Goal: Ask a question

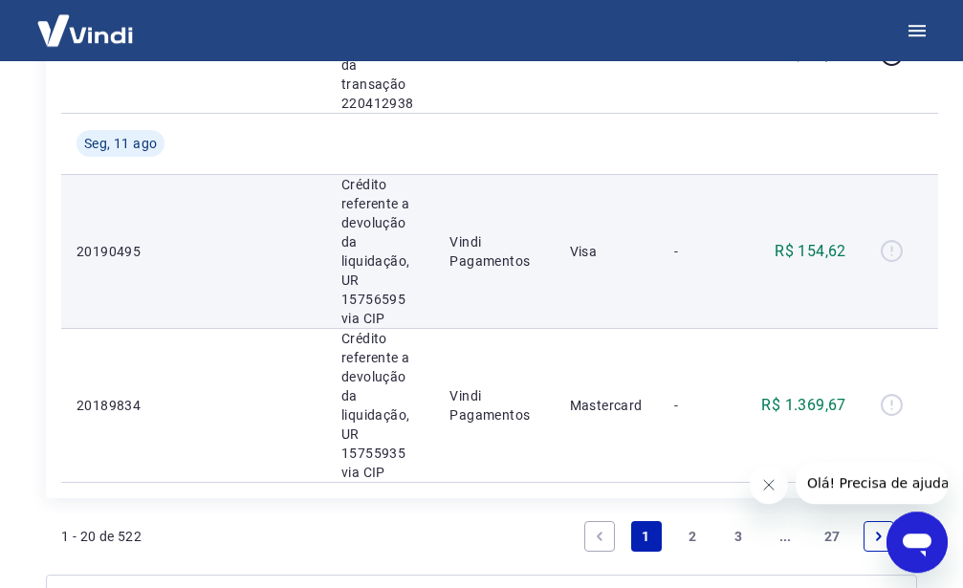
scroll to position [2732, 0]
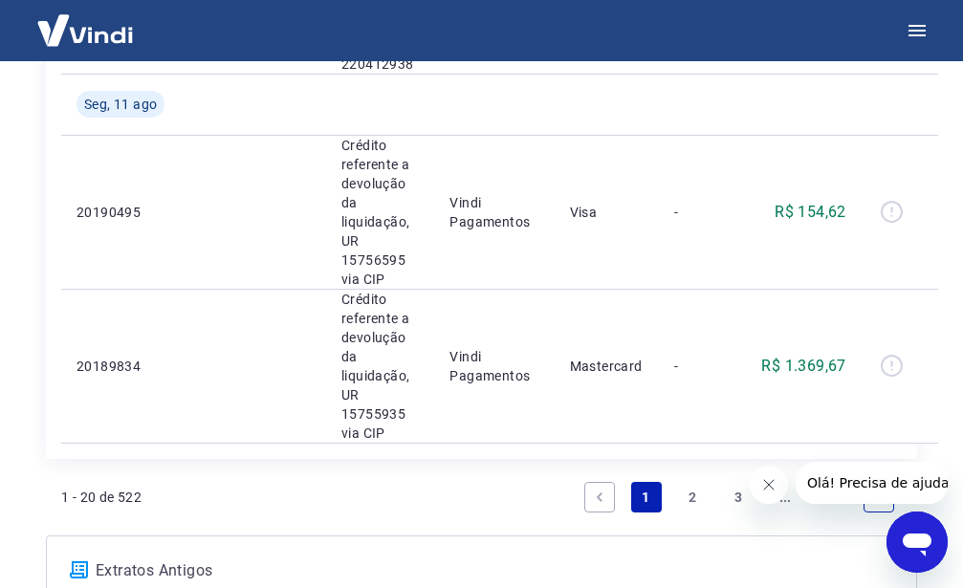
click at [688, 497] on link "2" at bounding box center [692, 497] width 31 height 31
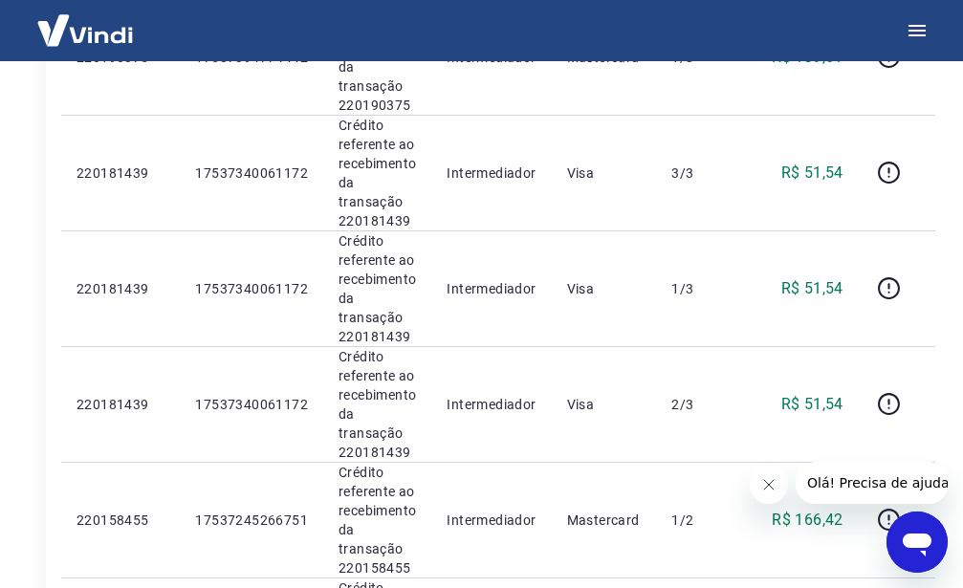
scroll to position [2537, 0]
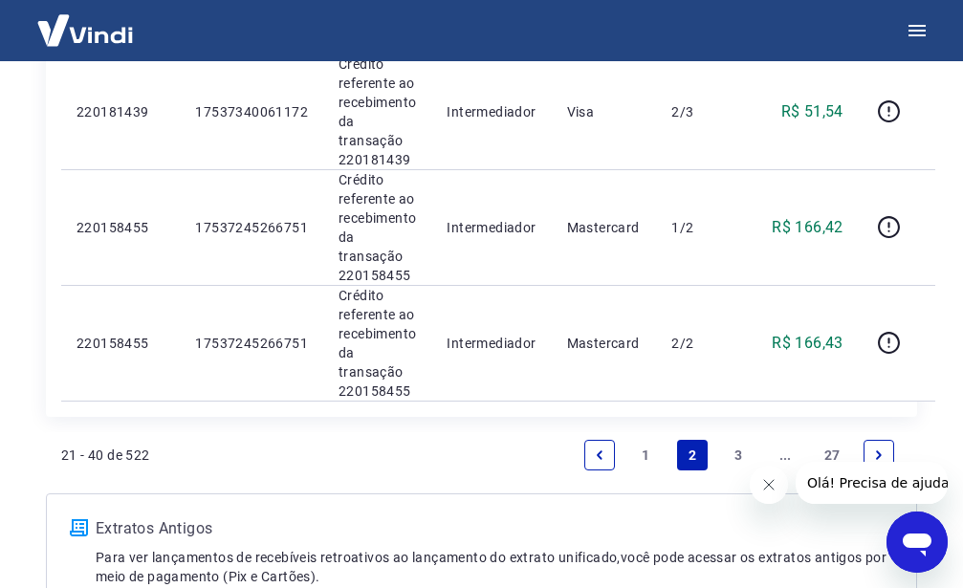
click at [731, 456] on link "3" at bounding box center [739, 455] width 31 height 31
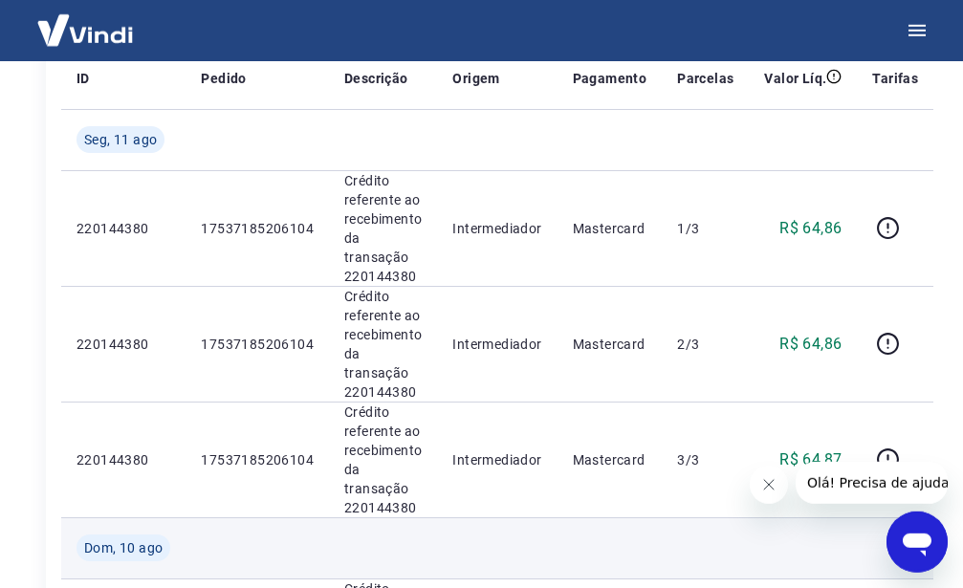
scroll to position [232, 0]
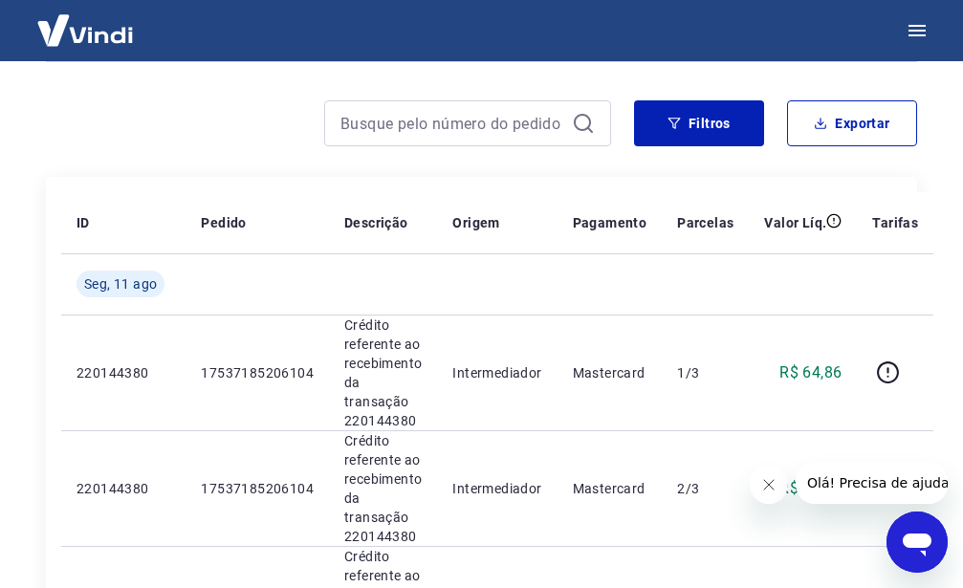
click at [937, 541] on div "Abrir janela de mensagens" at bounding box center [917, 542] width 57 height 57
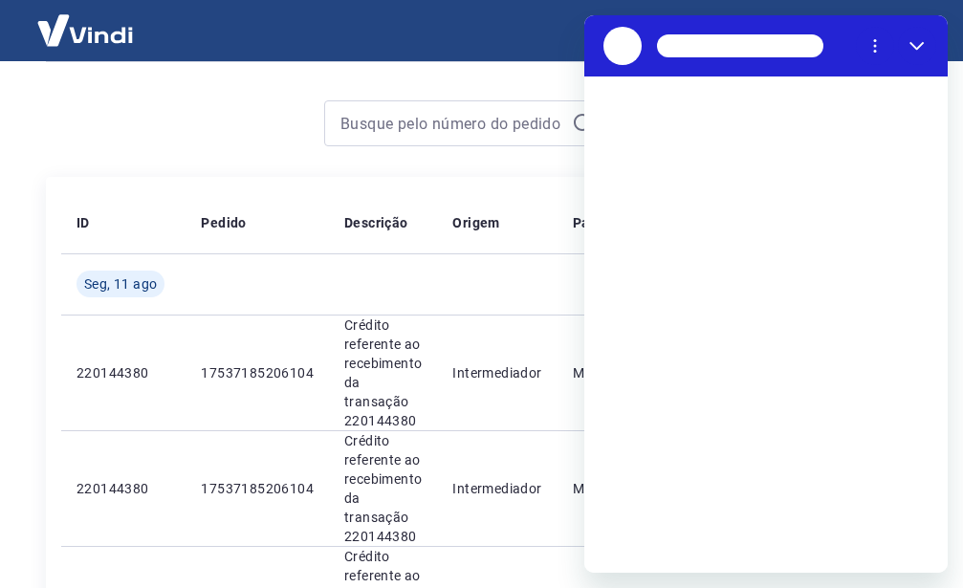
scroll to position [0, 0]
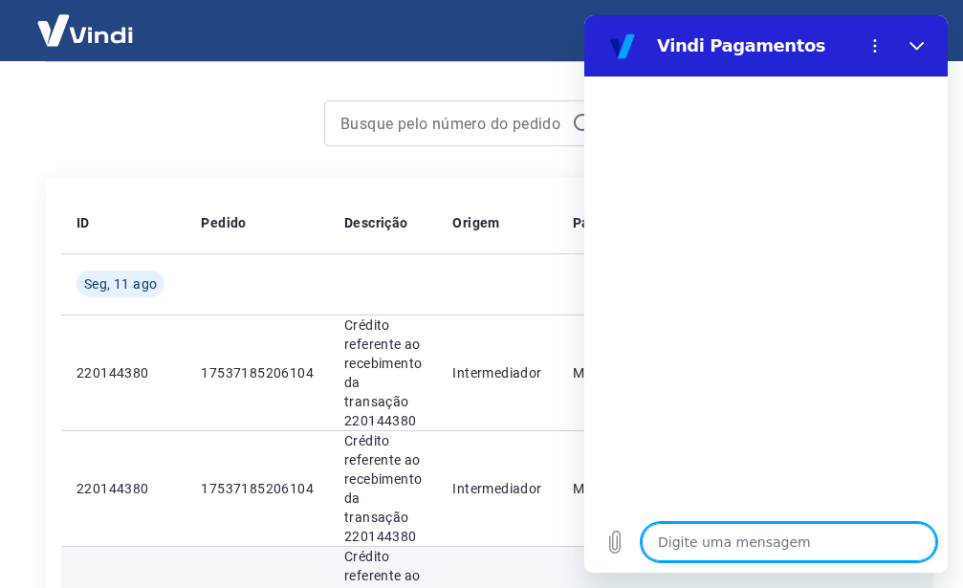
type textarea "x"
type textarea "O"
type textarea "x"
type textarea "OL"
type textarea "x"
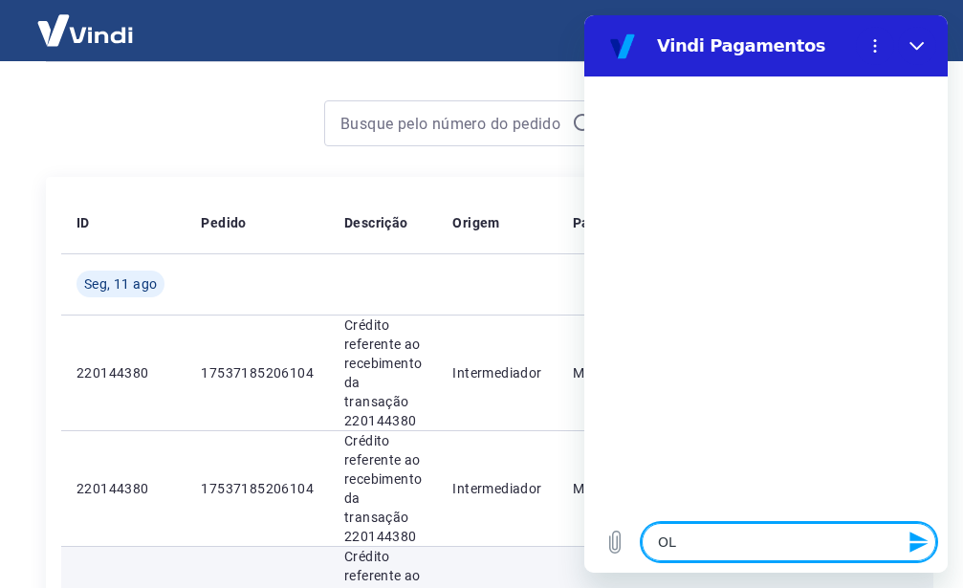
type textarea "OLA"
type textarea "x"
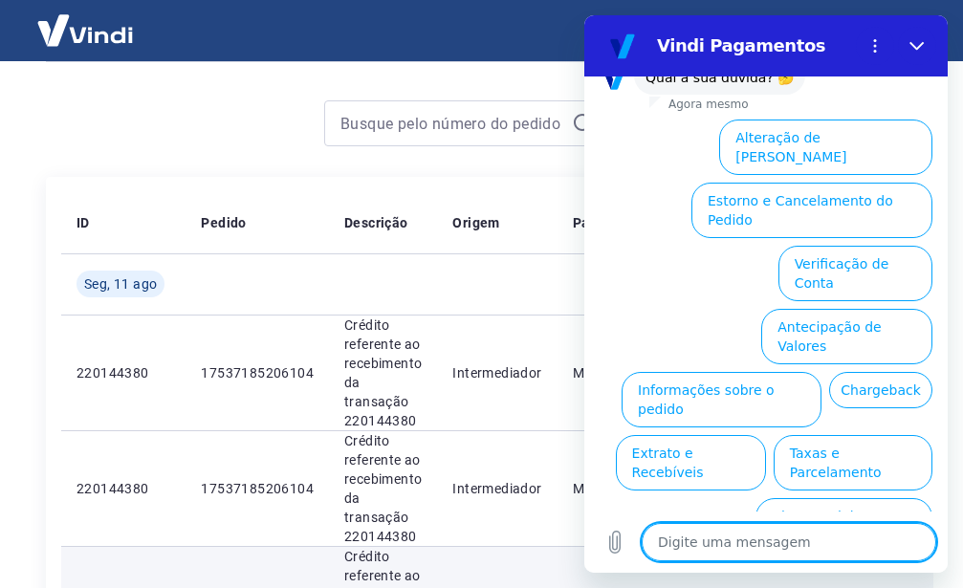
scroll to position [157, 0]
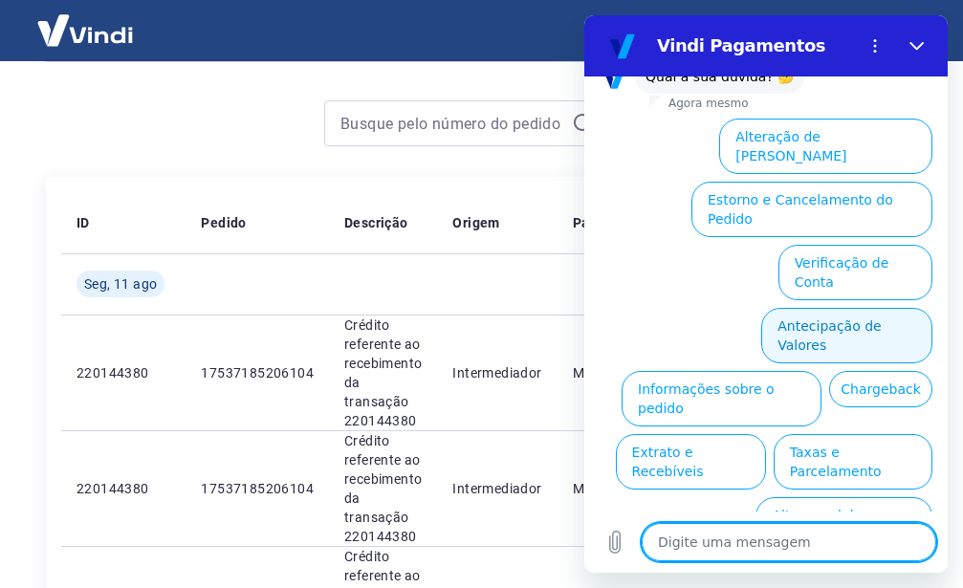
click at [838, 308] on button "Antecipação de Valores" at bounding box center [847, 335] width 171 height 55
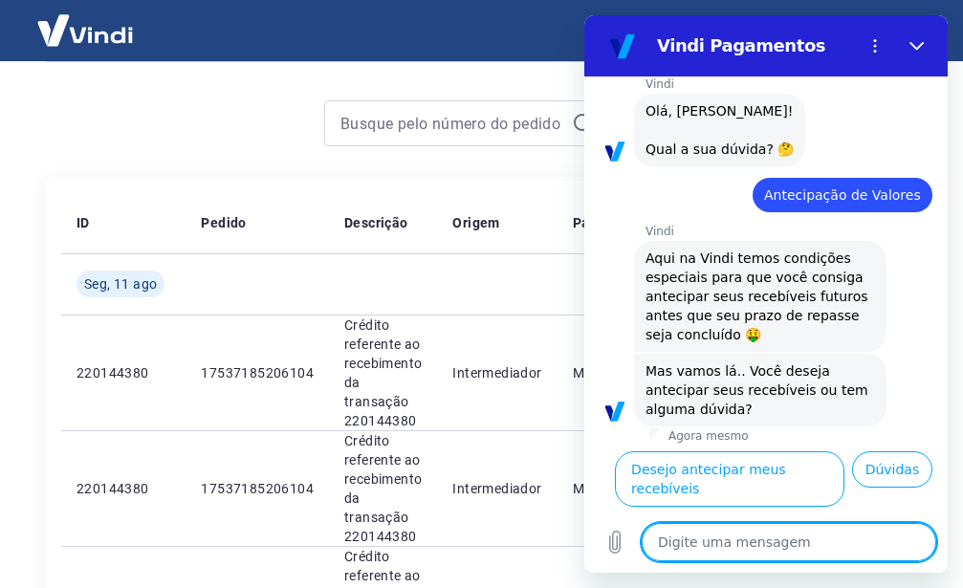
scroll to position [109, 0]
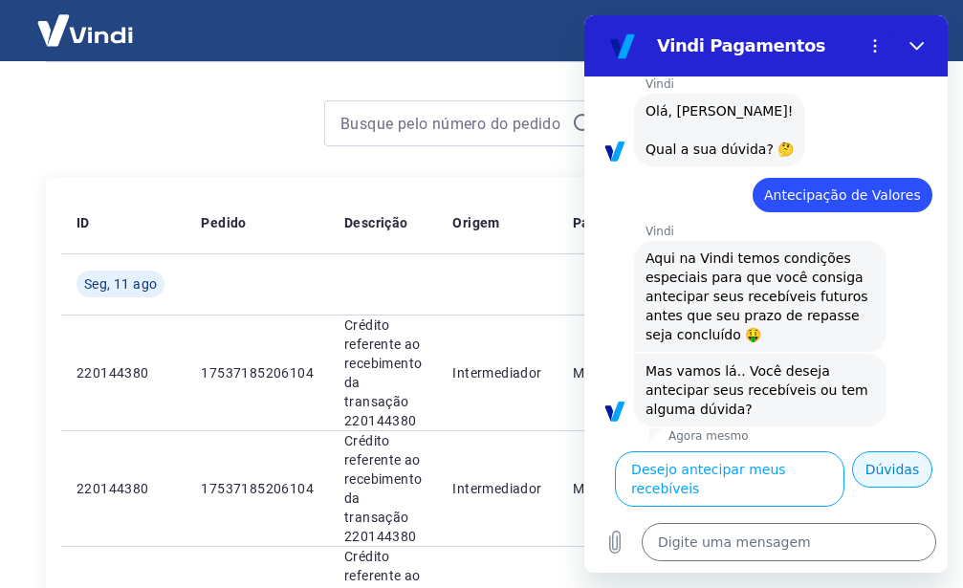
click at [886, 484] on button "Dúvidas" at bounding box center [892, 470] width 80 height 36
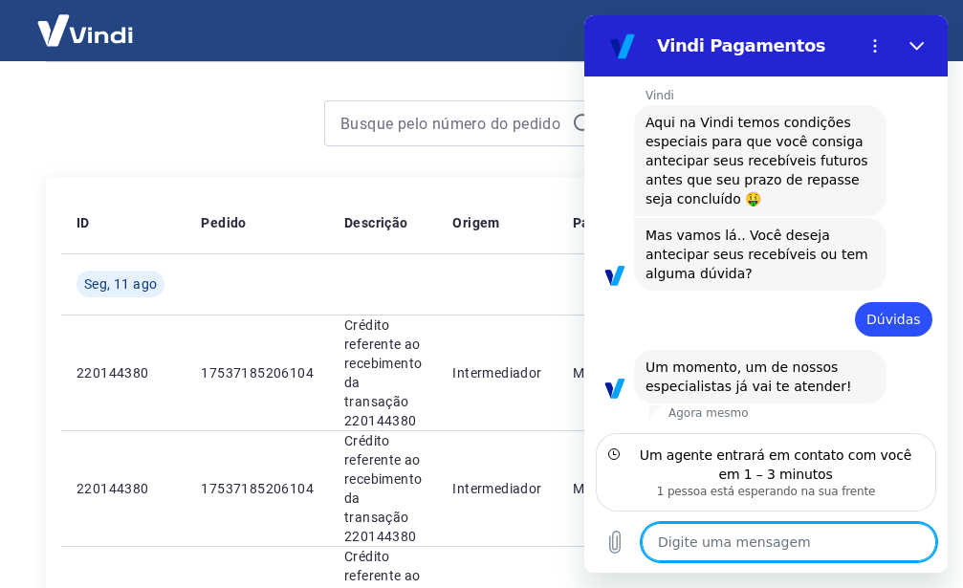
scroll to position [201, 0]
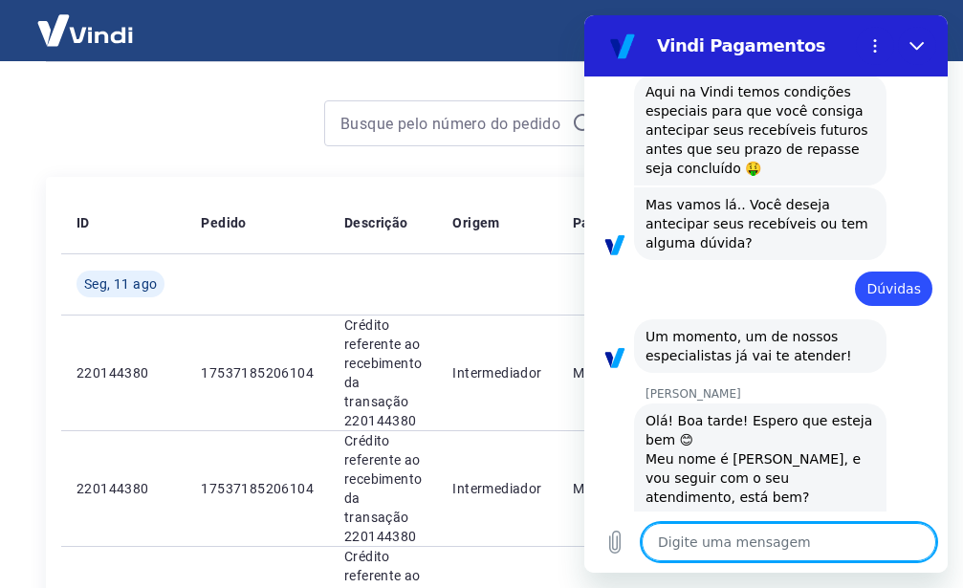
type textarea "x"
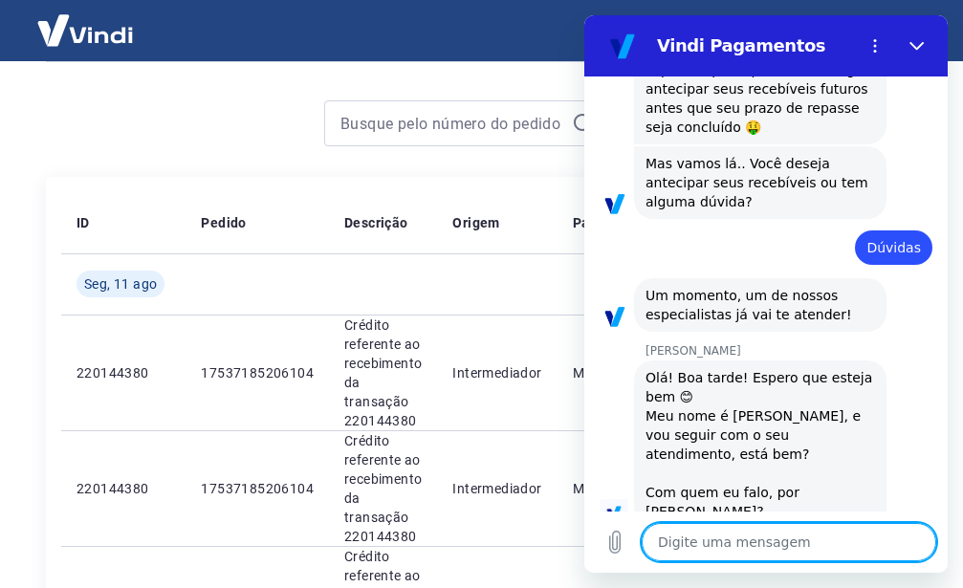
scroll to position [293, 0]
click at [768, 550] on textarea at bounding box center [789, 542] width 295 height 38
type textarea "O"
type textarea "x"
type textarea "OI"
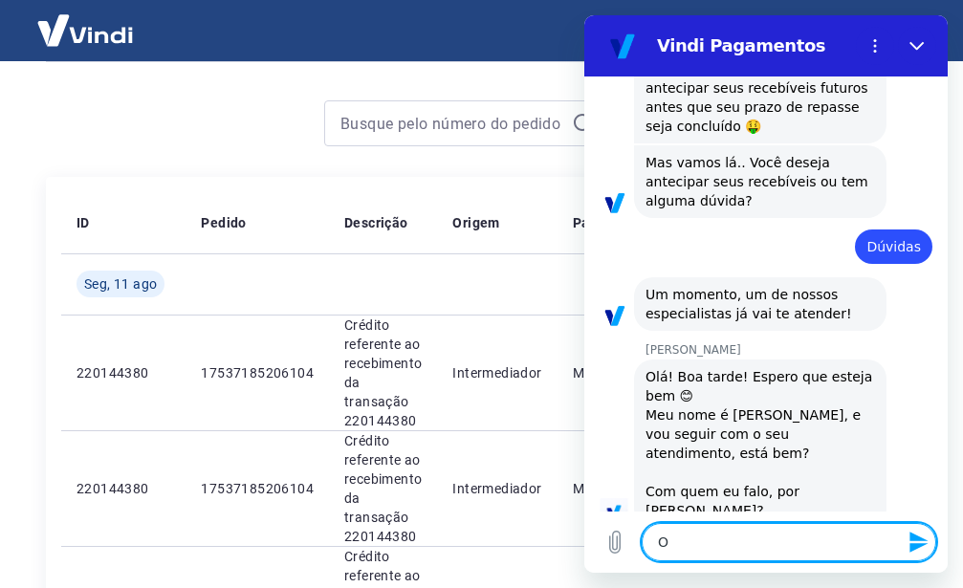
type textarea "x"
type textarea "OI"
type textarea "x"
type textarea "OI A"
type textarea "x"
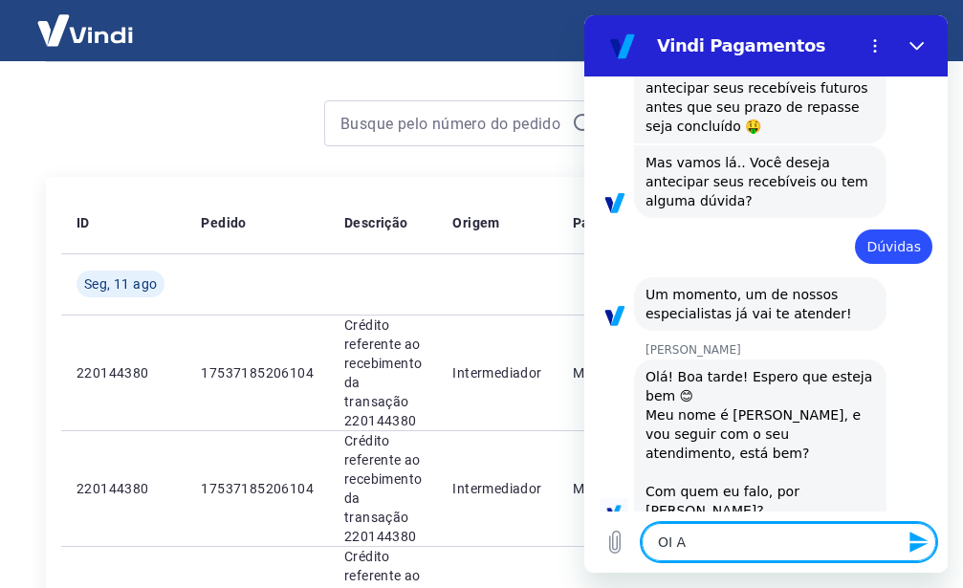
type textarea "OI AU"
type textarea "x"
type textarea "OI A"
type textarea "x"
type textarea "OI"
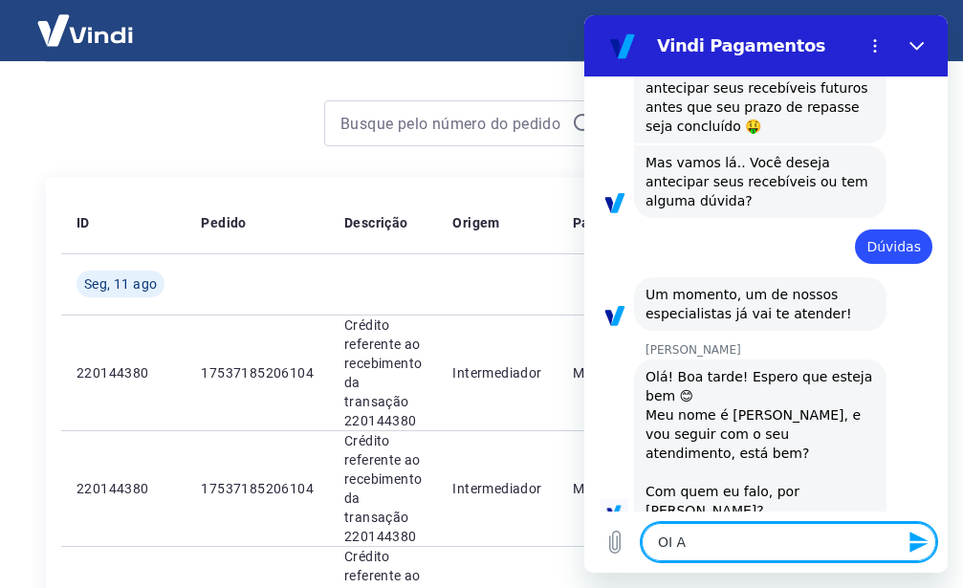
type textarea "x"
type textarea "OI Q"
type textarea "x"
type textarea "OI QU"
type textarea "x"
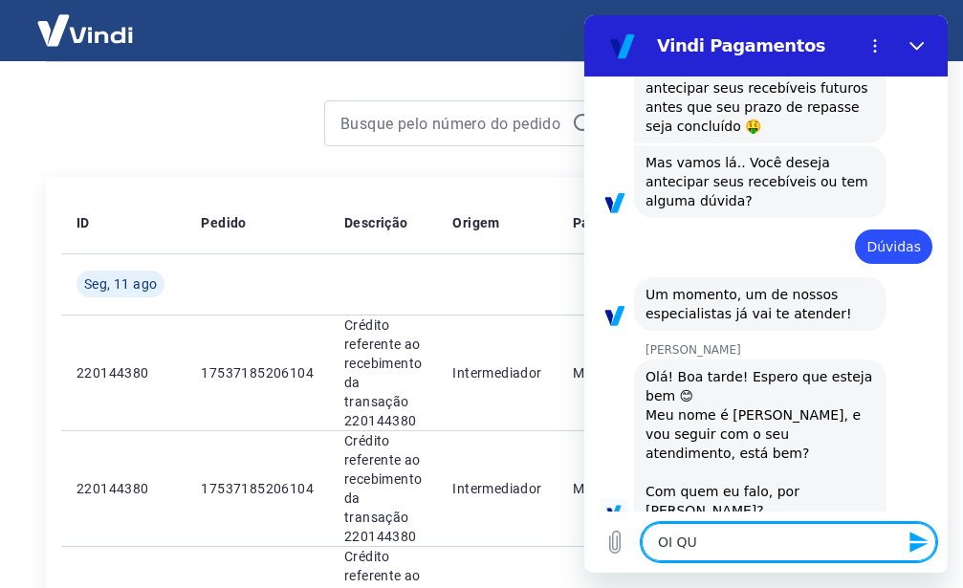
type textarea "OI QUE"
type textarea "x"
type textarea "OI QUER"
type textarea "x"
type textarea "OI QUERI"
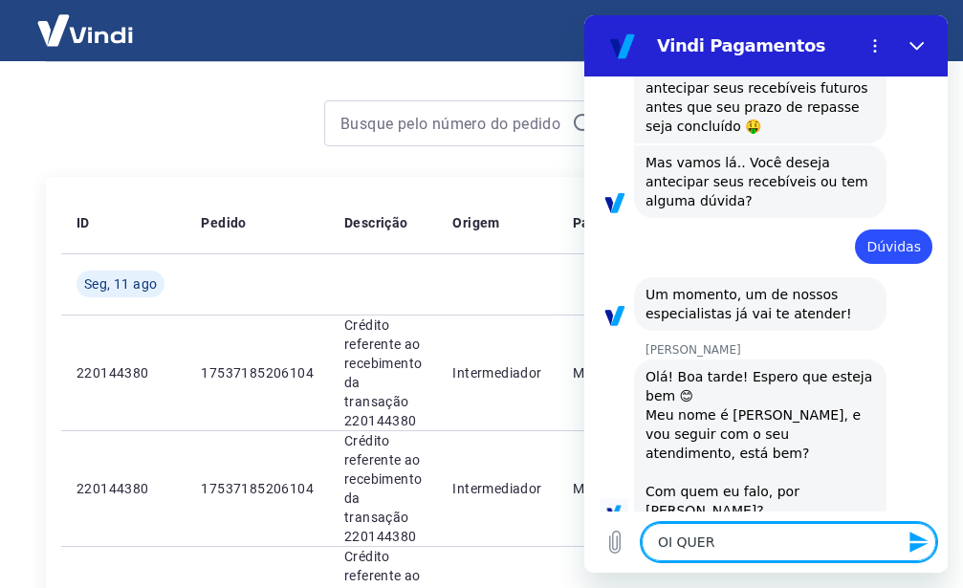
type textarea "x"
type textarea "OI QUERI"
type textarea "x"
type textarea "OI QUERI"
type textarea "x"
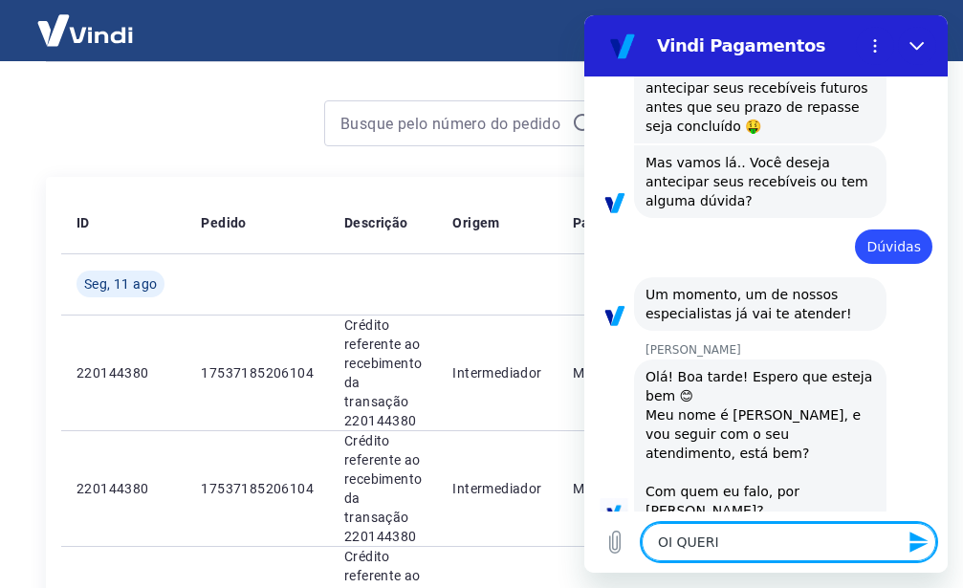
type textarea "OI QUERIA"
type textarea "x"
type textarea "OI QUERIA"
type textarea "x"
type textarea "OI QUERIA V"
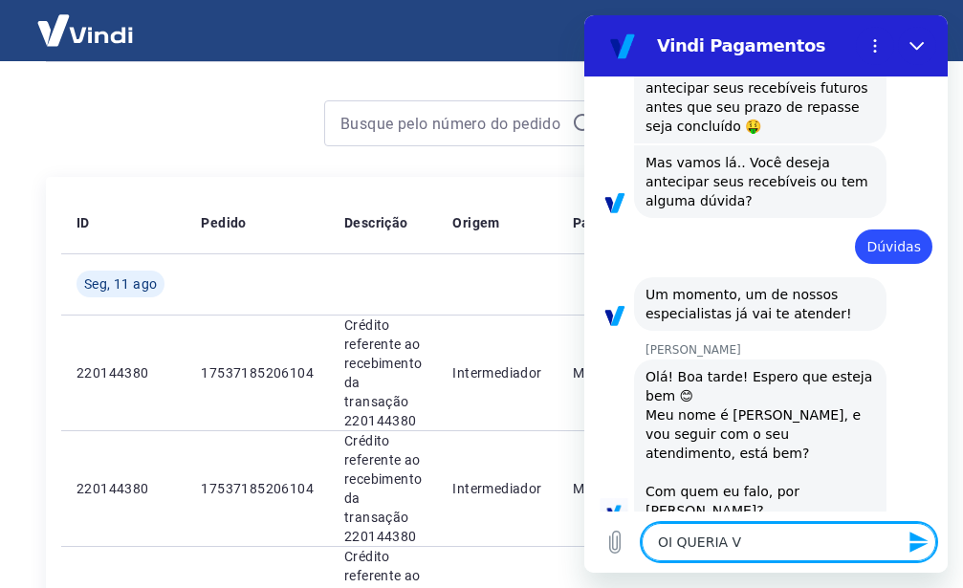
type textarea "x"
type textarea "OI QUERIA VE"
type textarea "x"
type textarea "OI QUERIA VER"
type textarea "x"
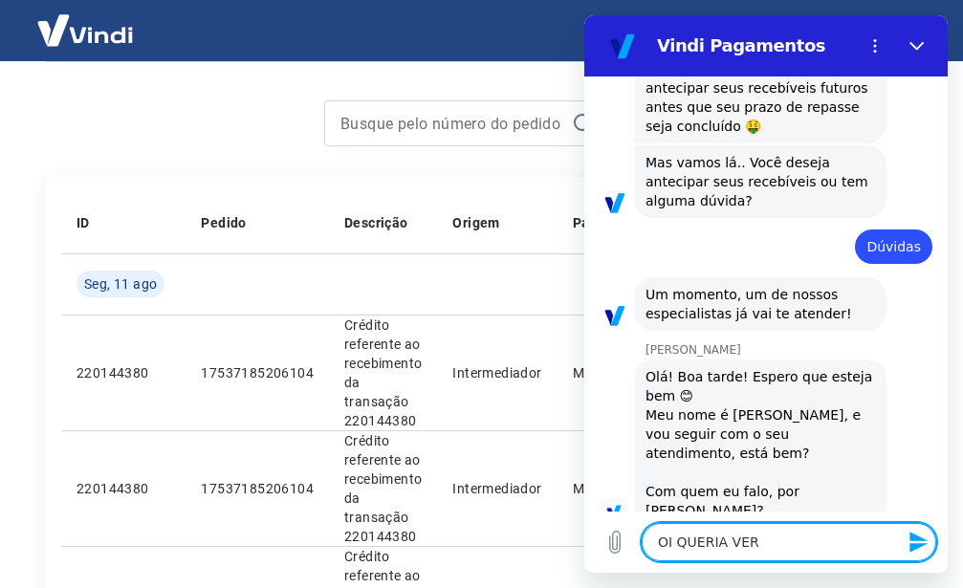
type textarea "OI QUERIA VER"
type textarea "x"
type textarea "OI QUERIA VER S"
type textarea "x"
type textarea "OI QUERIA VER SO"
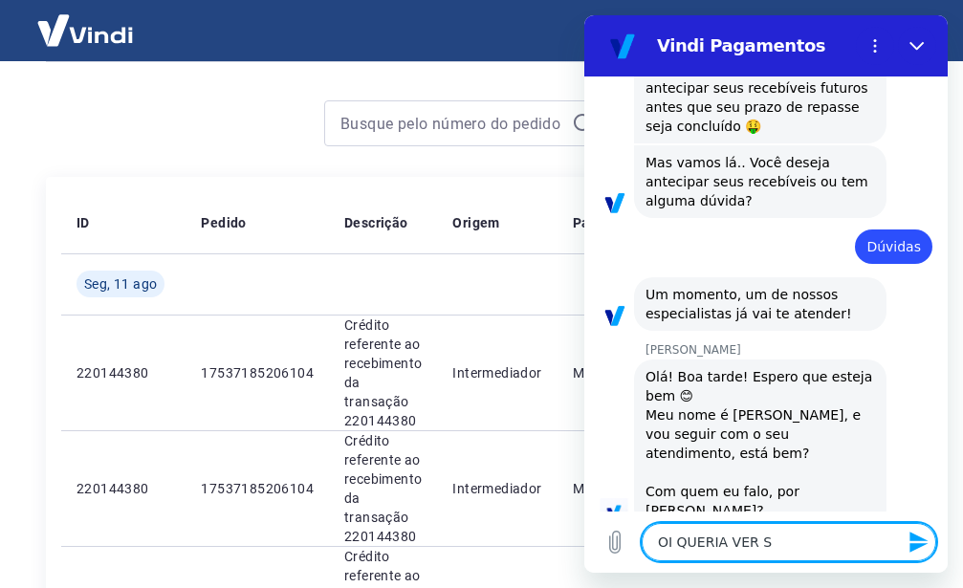
type textarea "x"
type textarea "OI QUERIA VER SOB"
type textarea "x"
type textarea "OI QUERIA VER SOBR"
type textarea "x"
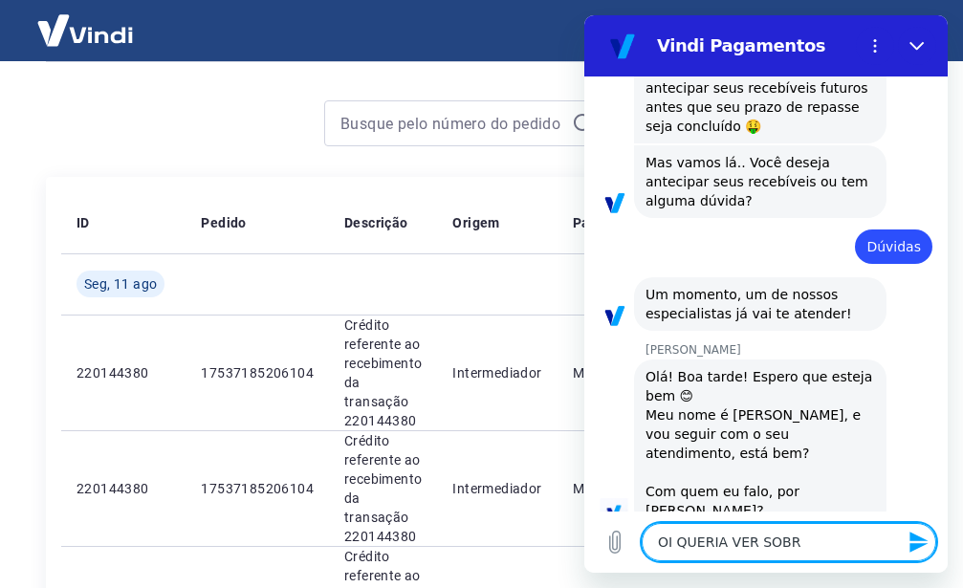
type textarea "OI QUERIA VER SOBRE"
type textarea "x"
type textarea "OI QUERIA VER SOBRE"
type textarea "x"
type textarea "OI QUERIA VER SOBRE U"
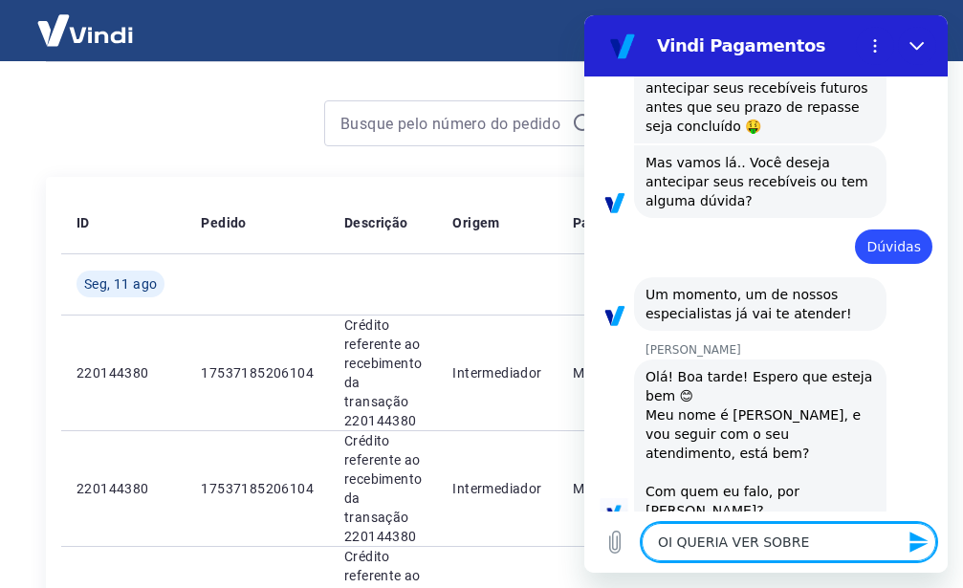
type textarea "x"
type textarea "OI QUERIA VER SOBRE UM"
type textarea "x"
type textarea "OI QUERIA VER SOBRE UM"
type textarea "x"
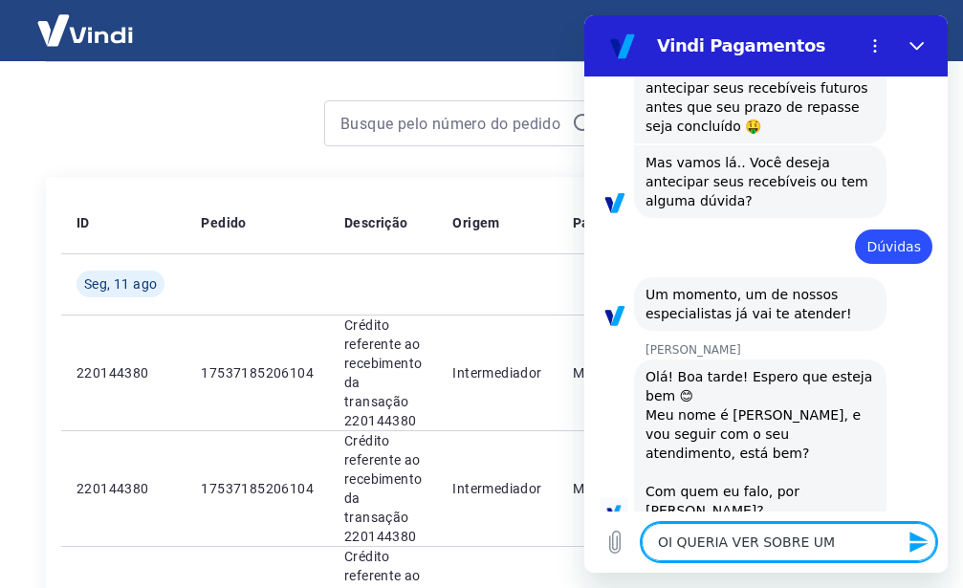
type textarea "OI QUERIA VER SOBRE UM A"
type textarea "x"
type textarea "OI QUERIA VER SOBRE UM AT"
type textarea "x"
type textarea "OI QUERIA VER SOBRE UM ATE"
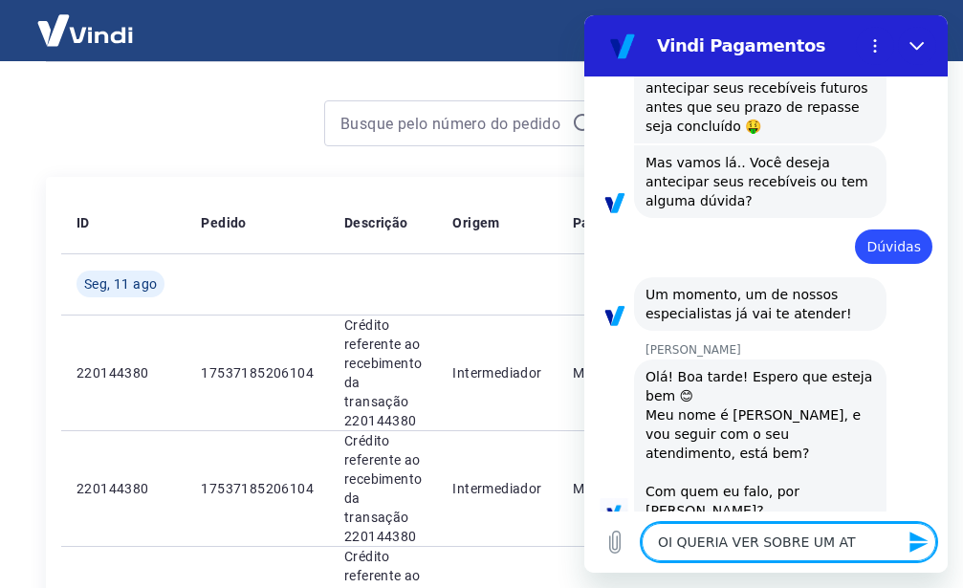
type textarea "x"
type textarea "OI QUERIA VER SOBRE UM [GEOGRAPHIC_DATA]"
type textarea "x"
type textarea "OI QUERIA VER SOBRE UM ATEND"
type textarea "x"
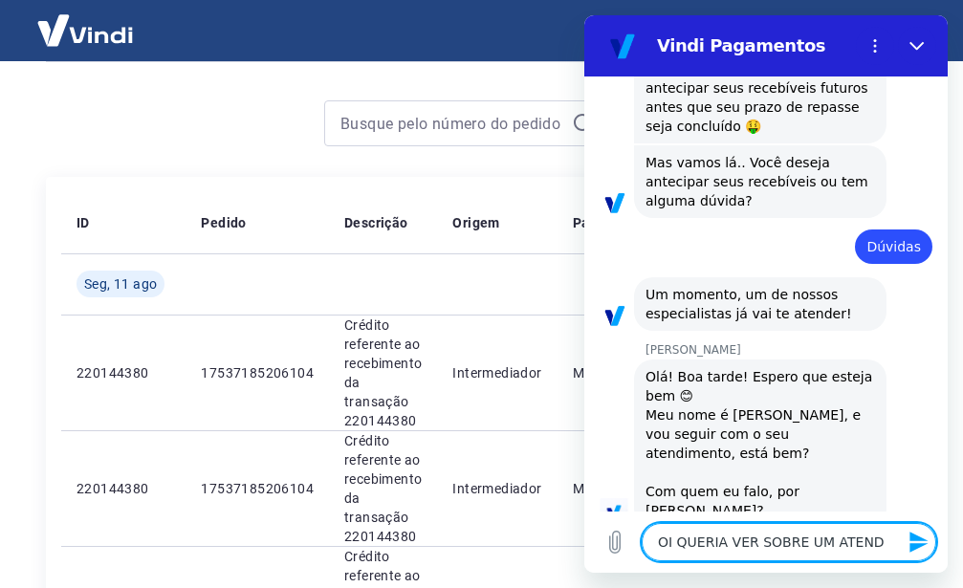
type textarea "OI QUERIA VER SOBRE UM ATENDI"
type textarea "x"
type textarea "OI QUERIA VER SOBRE UM ATENDIM"
type textarea "x"
type textarea "OI QUERIA VER SOBRE UM ATENDIME"
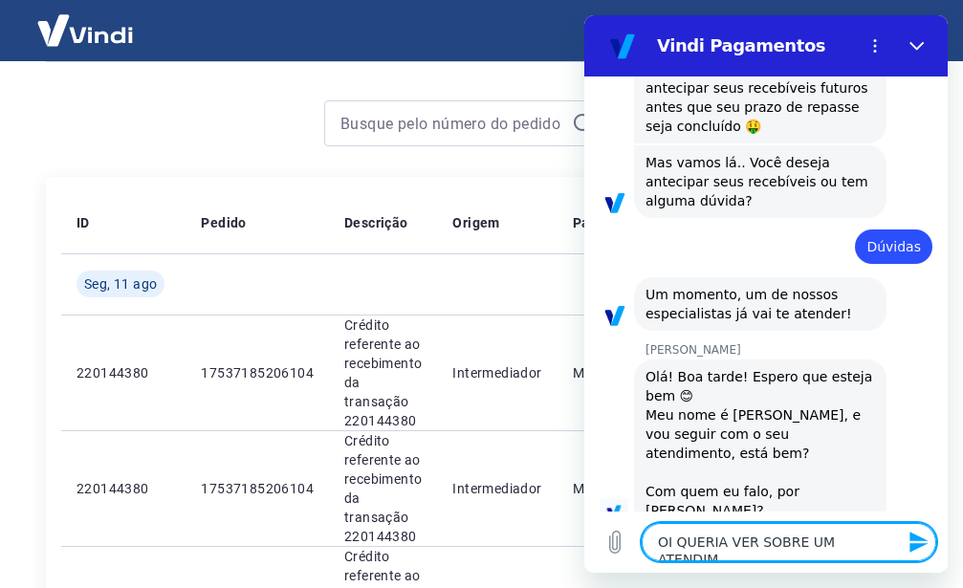
type textarea "x"
type textarea "OI QUERIA VER SOBRE UM ATENDIMEN"
type textarea "x"
type textarea "OI QUERIA VER SOBRE UM ATENDIMENT"
type textarea "x"
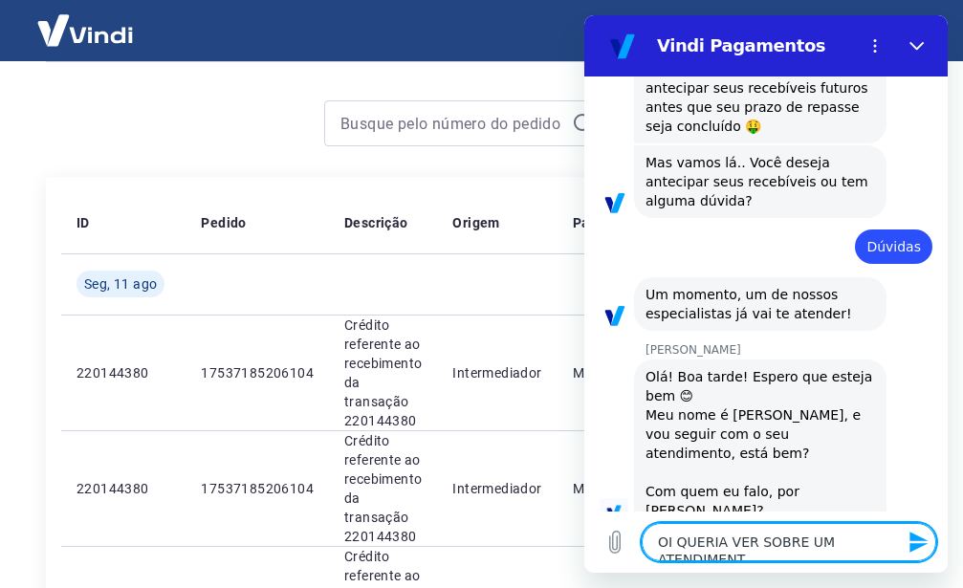
type textarea "OI QUERIA VER SOBRE UM ATENDIMENTO"
type textarea "x"
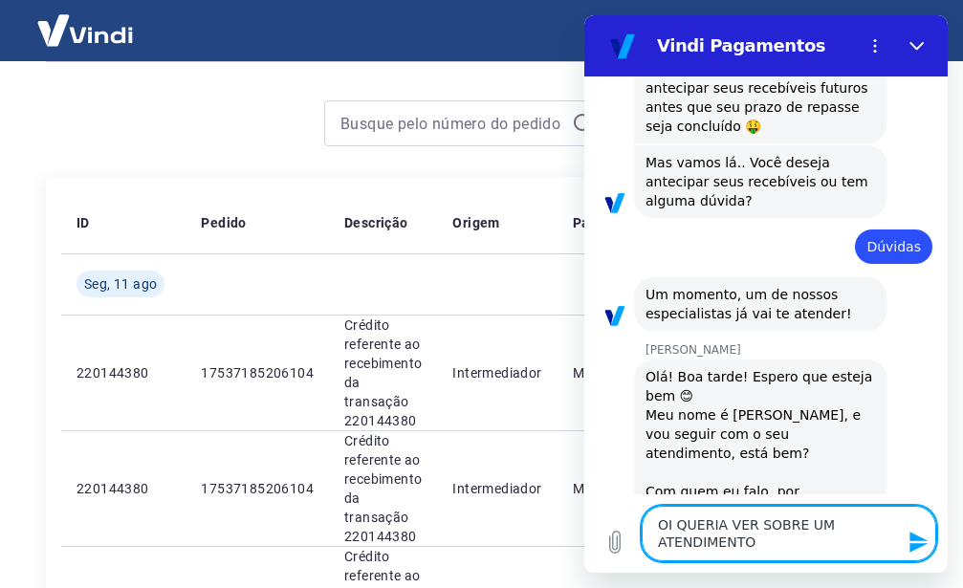
type textarea "OI QUERIA VER SOBRE UM ATENDIMENTO"
type textarea "x"
type textarea "OI QUERIA VER SOBRE UM ATENDIMENTO Q"
type textarea "x"
type textarea "OI QUERIA VER SOBRE UM ATENDIMENTO QY"
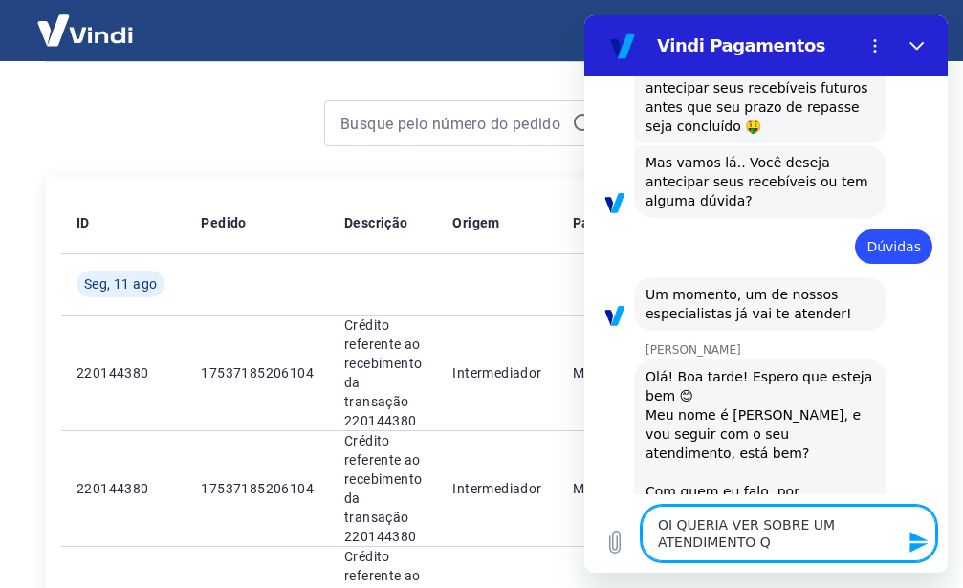
type textarea "x"
type textarea "OI QUERIA VER SOBRE UM ATENDIMENTO Q"
type textarea "x"
type textarea "OI QUERIA VER SOBRE UM ATENDIMENTO"
type textarea "x"
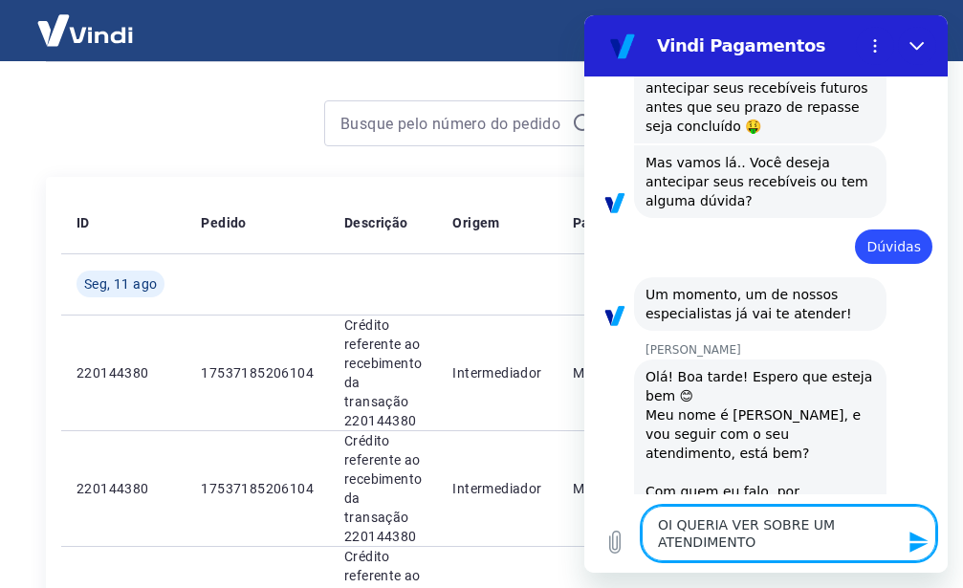
type textarea "OI QUERIA VER SOBRE UM ATENDIMENTO"
type textarea "x"
type textarea "OI QUERIA VER SOBRE UM ATENDIMENT"
type textarea "x"
type textarea "OI QUERIA VER SOBRE UM ATENDIMEN"
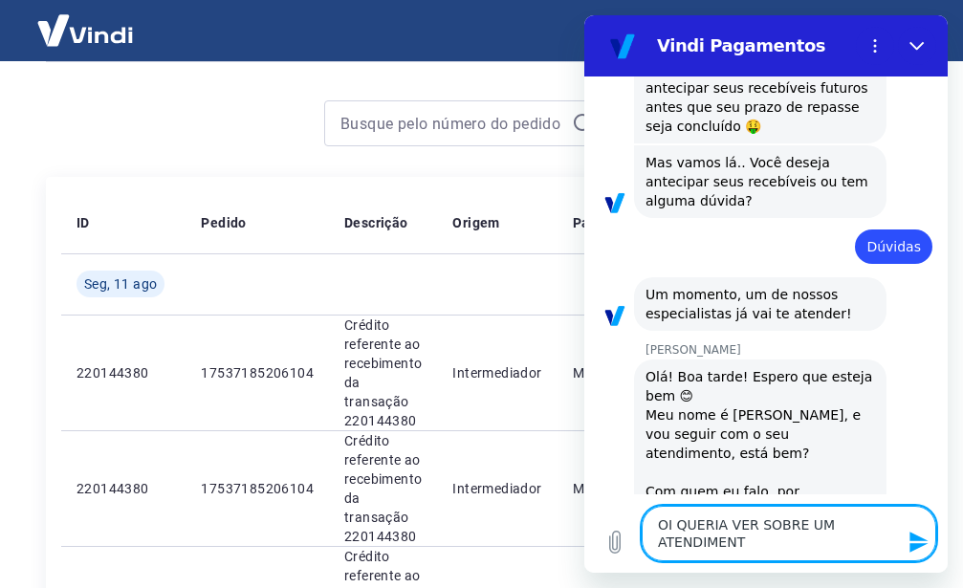
type textarea "x"
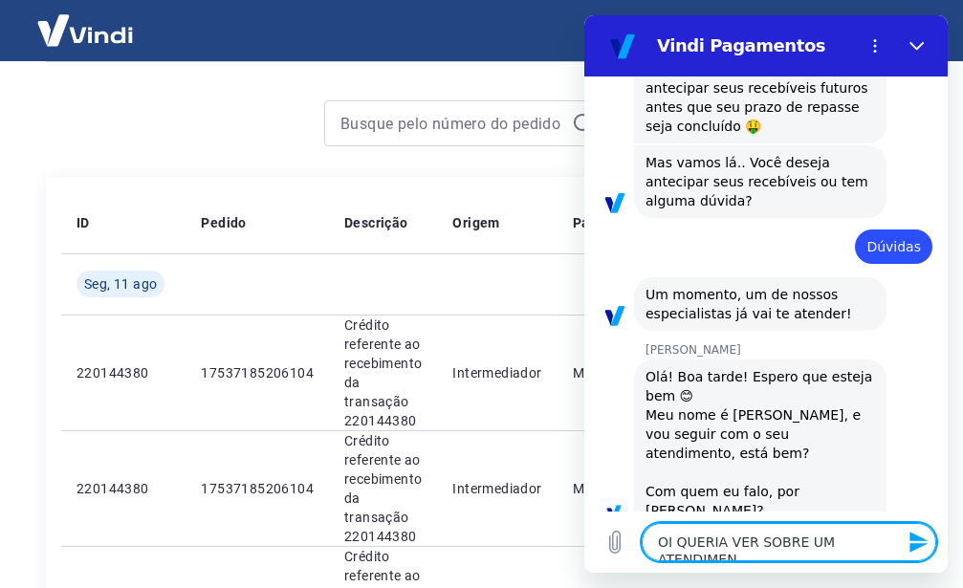
type textarea "OI QUERIA VER SOBRE UM ATENDIME"
type textarea "x"
type textarea "OI QUERIA VER SOBRE UM ATENDIM"
type textarea "x"
type textarea "OI QUERIA VER SOBRE UM ATENDI"
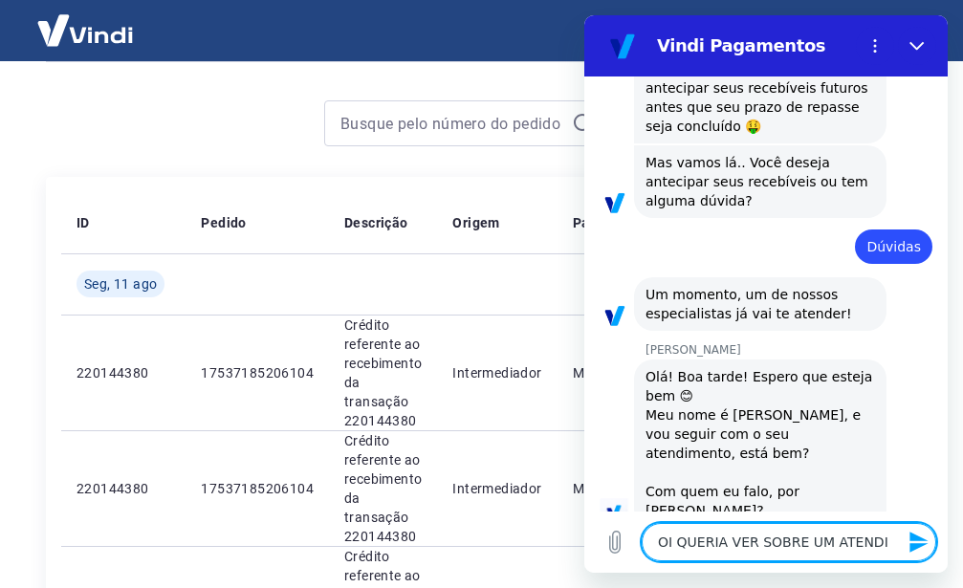
type textarea "x"
type textarea "OI QUERIA VER SOBRE UM ATEND"
type textarea "x"
type textarea "OI QUERIA VER SOBRE UM [GEOGRAPHIC_DATA]"
type textarea "x"
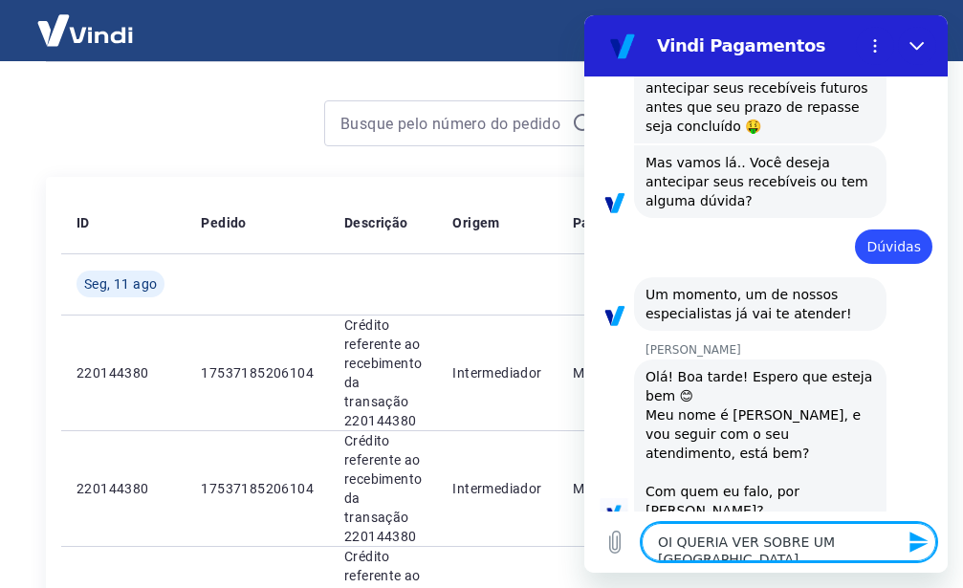
type textarea "OI QUERIA VER SOBRE UM ATE"
type textarea "x"
type textarea "OI QUERIA VER SOBRE UM AT"
type textarea "x"
type textarea "OI QUERIA VER SOBRE UM A"
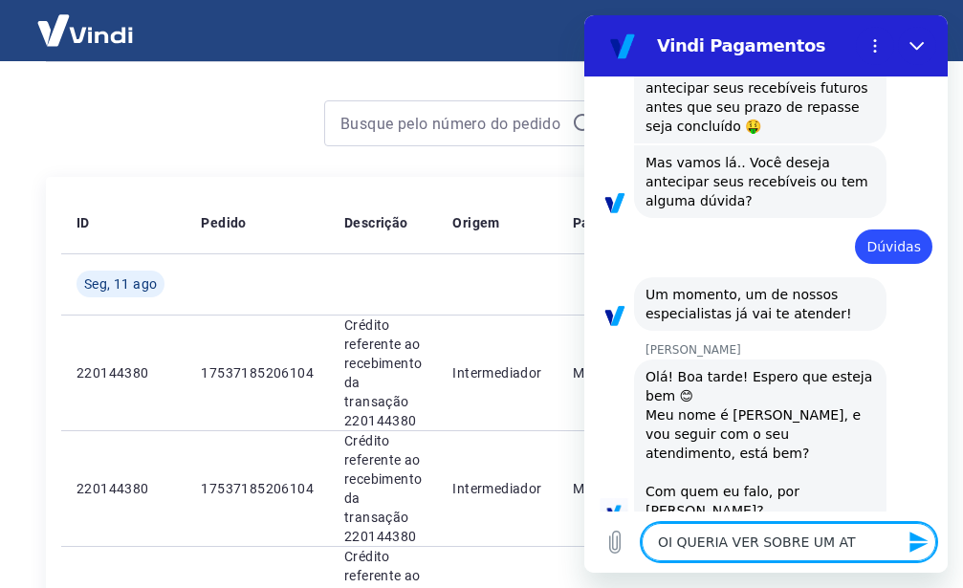
type textarea "x"
type textarea "OI QUERIA VER SOBRE UM"
type textarea "x"
type textarea "OI QUERIA VER SOBRE UM C"
type textarea "x"
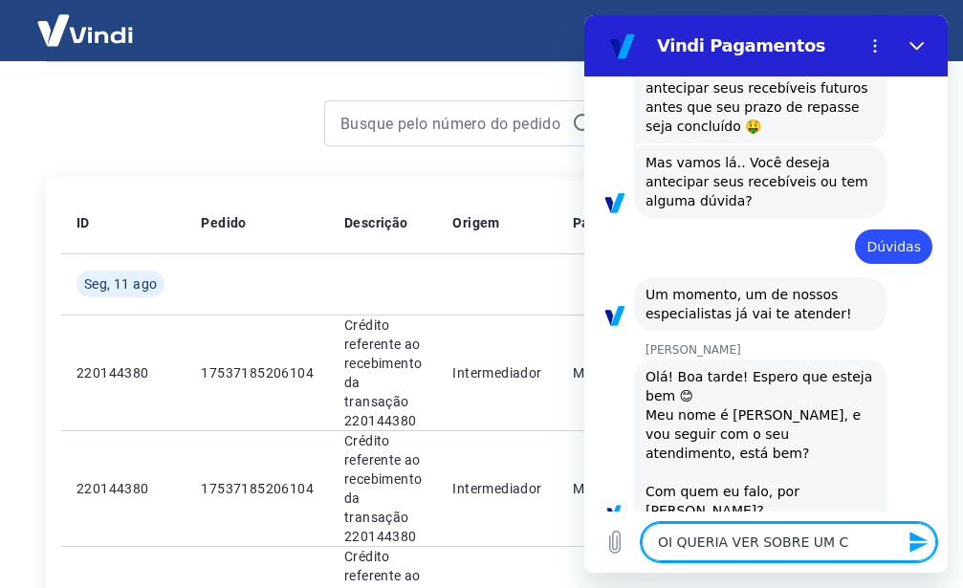
type textarea "OI QUERIA VER SOBRE UM CH"
type textarea "x"
type textarea "OI QUERIA VER SOBRE UM CHA"
type textarea "x"
type textarea "OI QUERIA VER SOBRE UM CHAM"
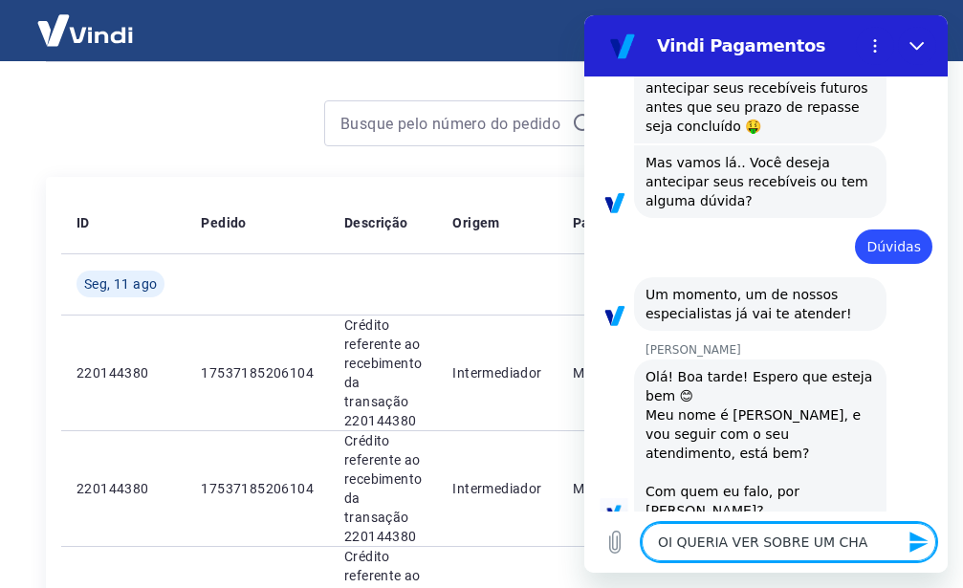
type textarea "x"
type textarea "OI QUERIA VER SOBRE UM CHAMA"
type textarea "x"
type textarea "OI QUERIA VER SOBRE UM CHAMAD"
type textarea "x"
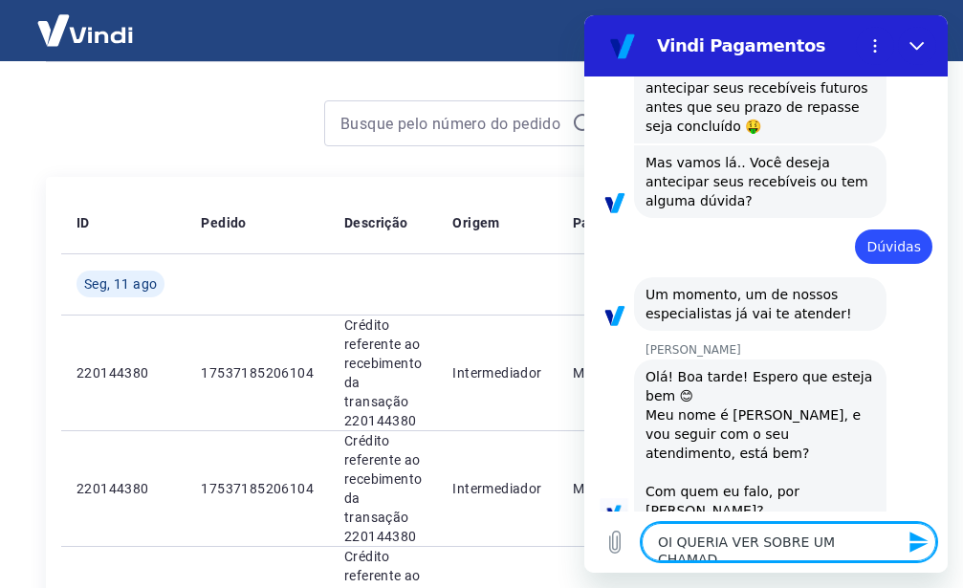
type textarea "OI QUERIA VER SOBRE UM CHAMADO"
type textarea "x"
type textarea "OI QUERIA VER SOBRE UM CHAMADO"
type textarea "x"
type textarea "OI QUERIA VER SOBRE UM CHAMADO Q"
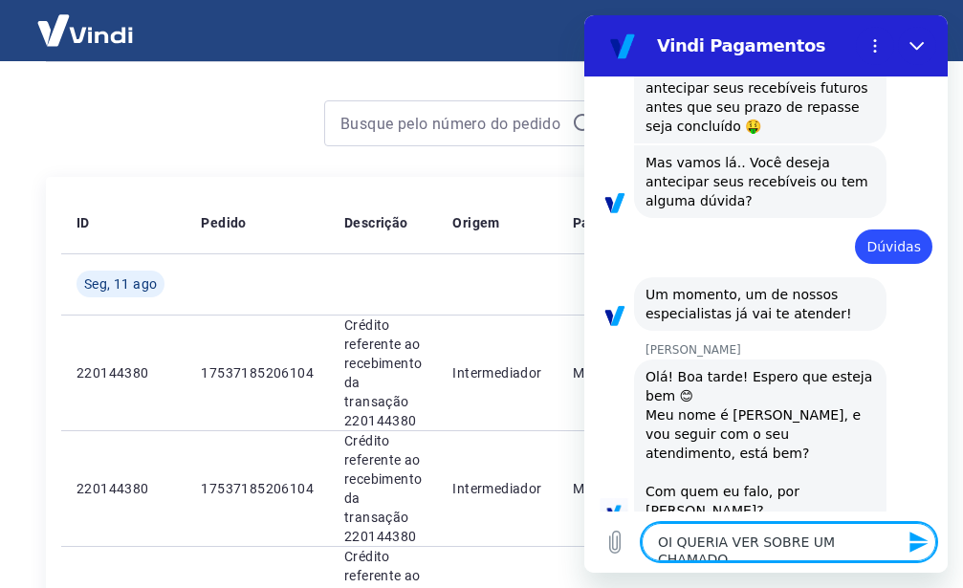
type textarea "x"
type textarea "OI QUERIA VER SOBRE UM CHAMADO QU"
type textarea "x"
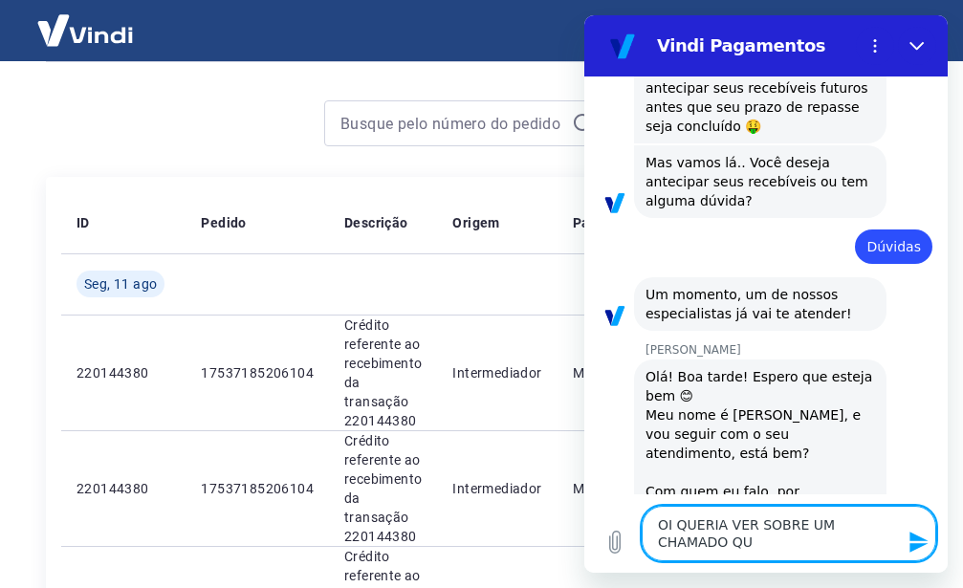
type textarea "OI QUERIA VER SOBRE UM CHAMADO QUE"
type textarea "x"
type textarea "OI QUERIA VER SOBRE UM CHAMADO QUE"
type textarea "x"
type textarea "OI QUERIA VER SOBRE UM CHAMADO QUE A"
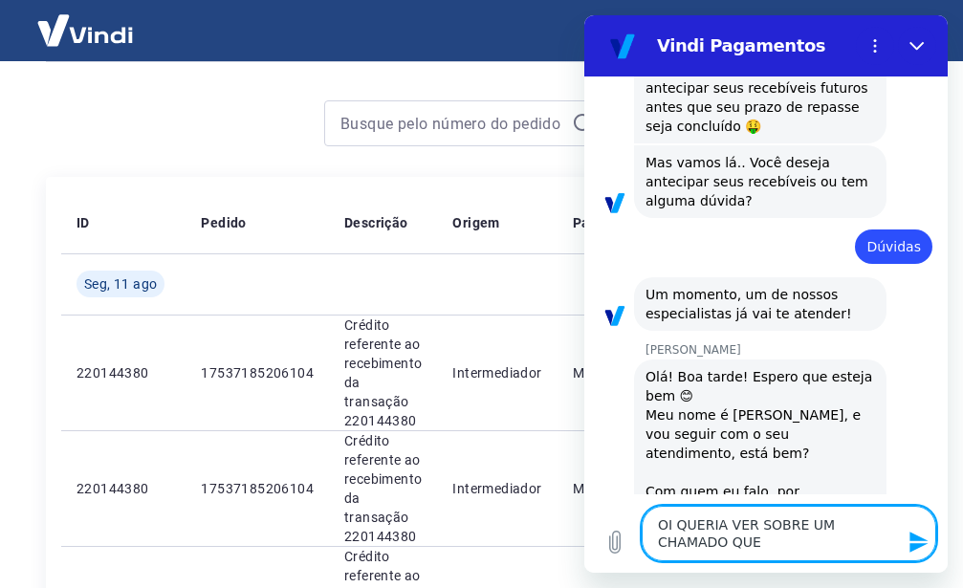
type textarea "x"
type textarea "OI QUERIA VER SOBRE UM CHAMADO QUE AB"
type textarea "x"
type textarea "OI QUERIA VER SOBRE UM CHAMADO QUE AB"
type textarea "x"
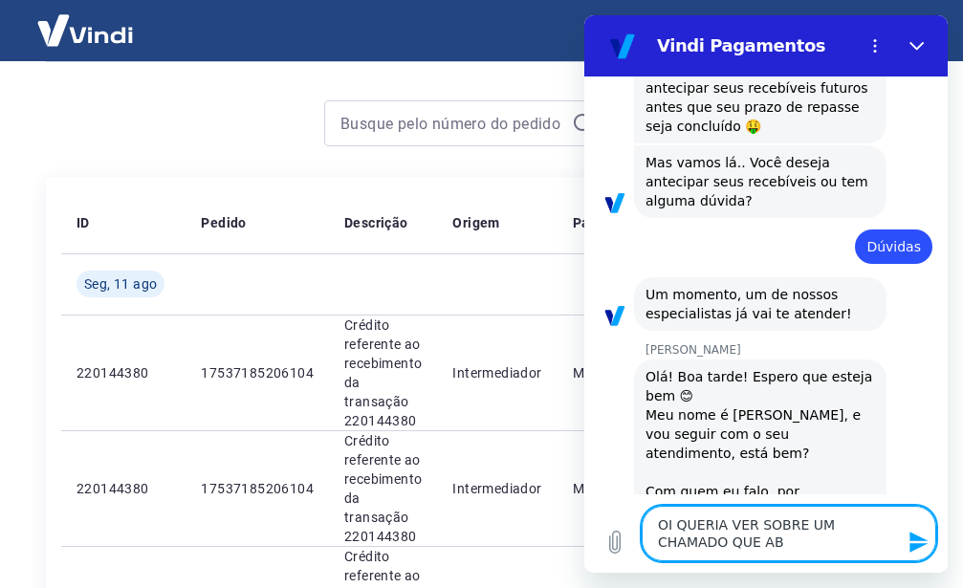
type textarea "OI QUERIA VER SOBRE UM CHAMADO QUE AB R"
type textarea "x"
type textarea "OI QUERIA VER SOBRE UM CHAMADO QUE AB RI"
type textarea "x"
type textarea "OI QUERIA VER SOBRE UM CHAMADO QUE AB R"
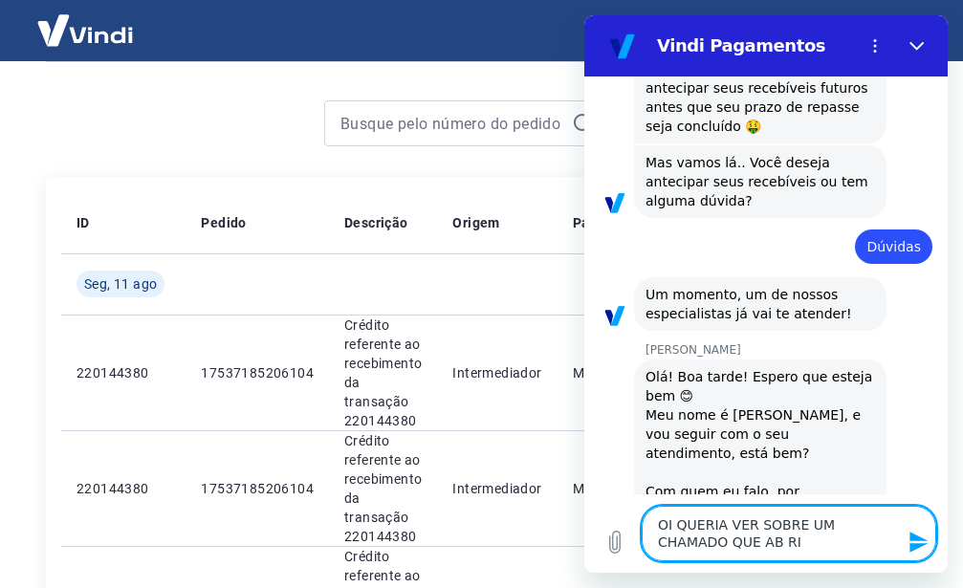
type textarea "x"
type textarea "OI QUERIA VER SOBRE UM CHAMADO QUE AB"
type textarea "x"
type textarea "OI QUERIA VER SOBRE UM CHAMADO QUE AB"
type textarea "x"
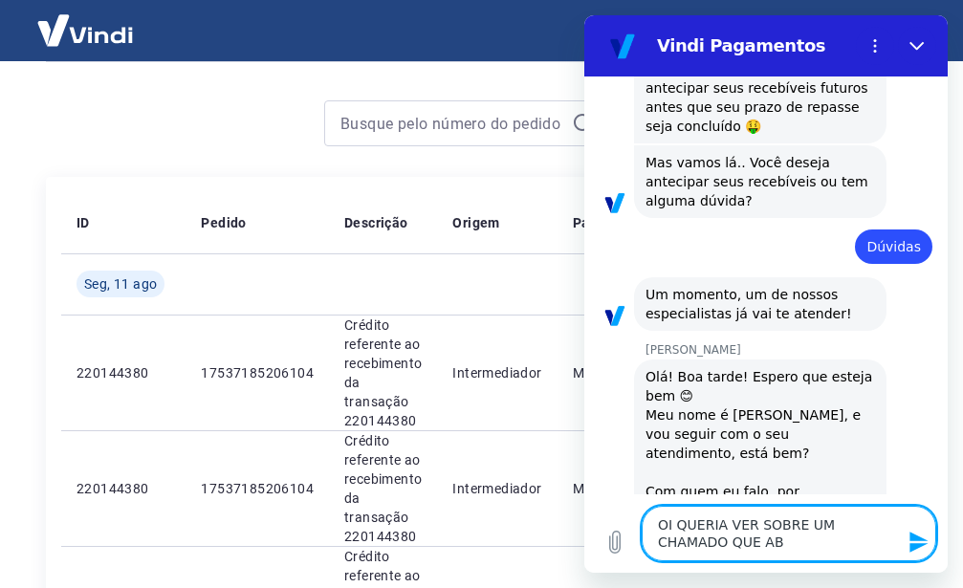
type textarea "OI QUERIA VER SOBRE UM CHAMADO QUE ABR"
type textarea "x"
type textarea "OI QUERIA VER SOBRE UM CHAMADO QUE ABRI"
type textarea "x"
type textarea "OI QUERIA VER SOBRE UM CHAMADO QUE ABRI"
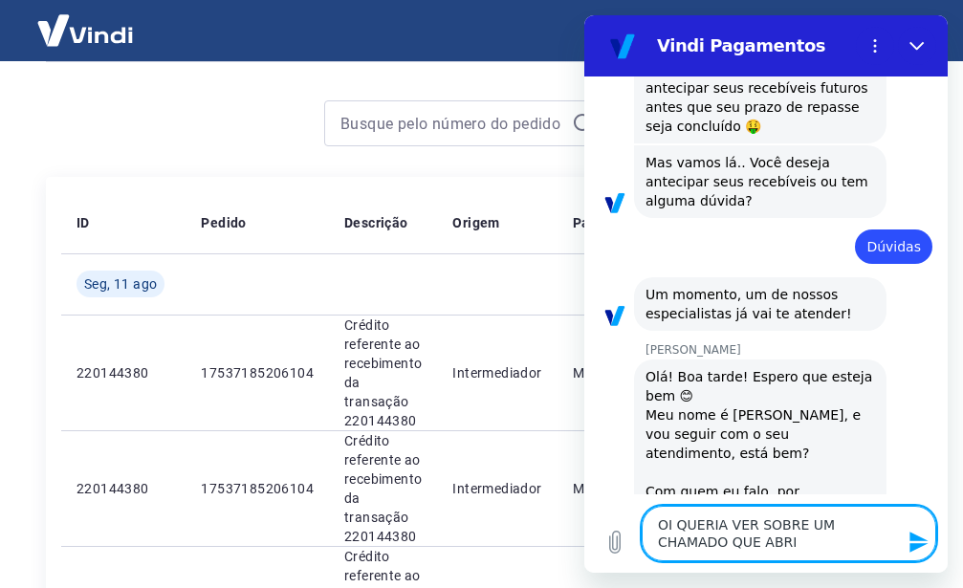
type textarea "x"
type textarea "OI QUERIA VER SOBRE UM CHAMADO QUE ABRI E"
type textarea "x"
type textarea "OI QUERIA VER SOBRE UM CHAMADO QUE ABRI E"
type textarea "x"
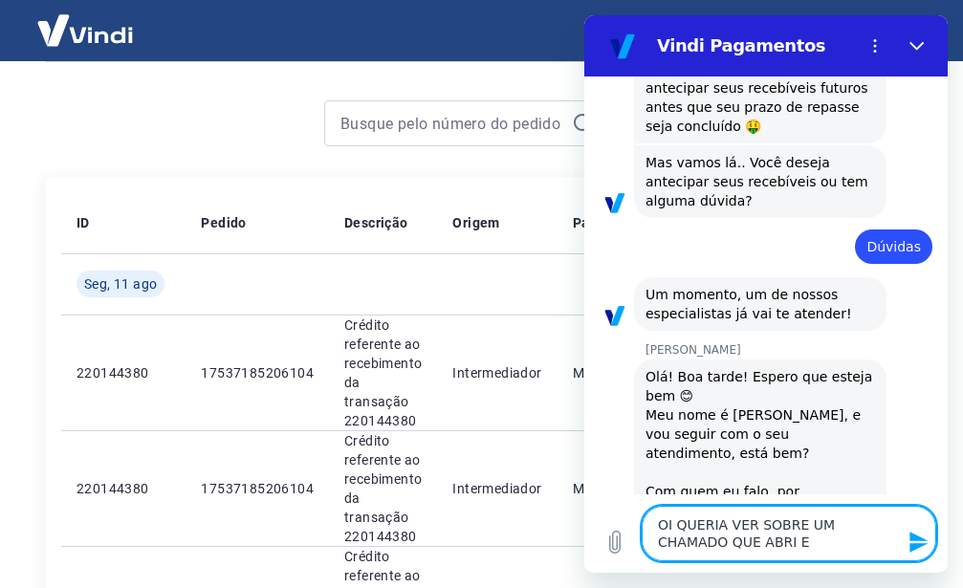
type textarea "OI QUERIA VER SOBRE UM CHAMADO QUE ABRI E N"
type textarea "x"
type textarea "OI QUERIA VER SOBRE UM CHAMADO QUE ABRI E NA"
type textarea "x"
type textarea "OI QUERIA VER SOBRE UM CHAMADO QUE ABRI E NAO"
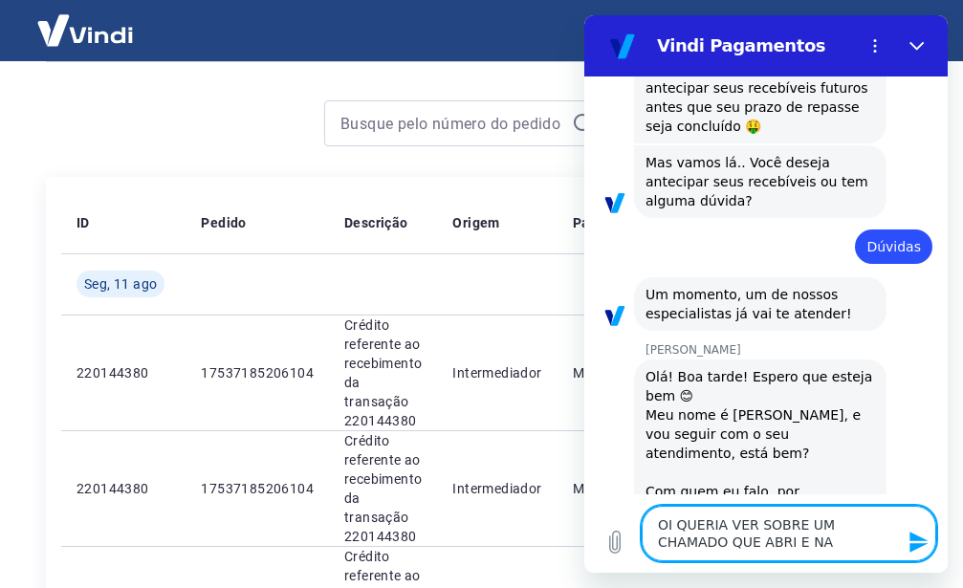
type textarea "x"
type textarea "OI QUERIA VER SOBRE UM CHAMADO QUE ABRI E NAO"
type textarea "x"
type textarea "OI QUERIA VER SOBRE UM CHAMADO QUE ABRI E NAO T"
type textarea "x"
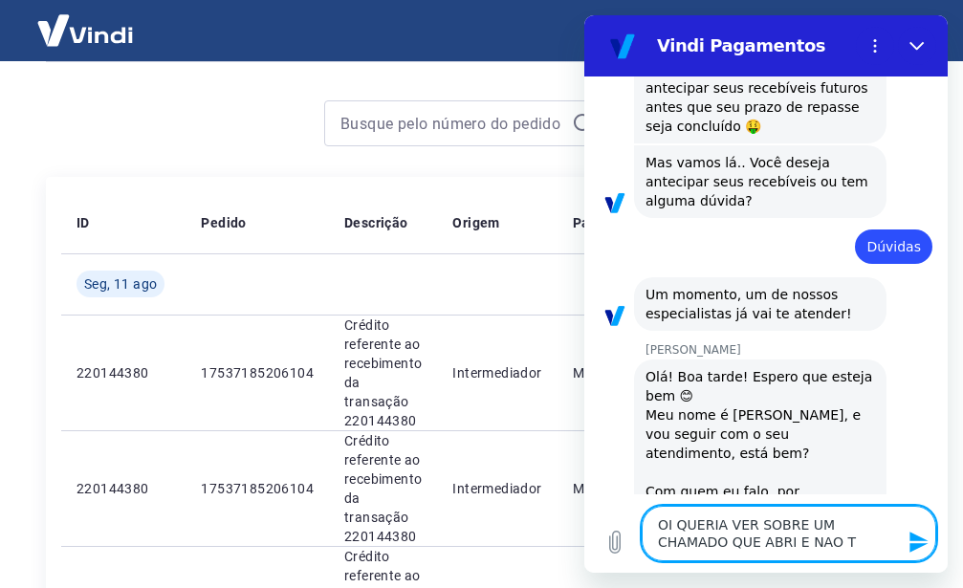
type textarea "OI QUERIA VER SOBRE UM CHAMADO QUE ABRI E NAO TI"
type textarea "x"
type textarea "OI QUERIA VER SOBRE UM CHAMADO QUE ABRI E NAO TIV"
type textarea "x"
type textarea "OI QUERIA VER SOBRE UM CHAMADO QUE ABRI E NAO TIVE"
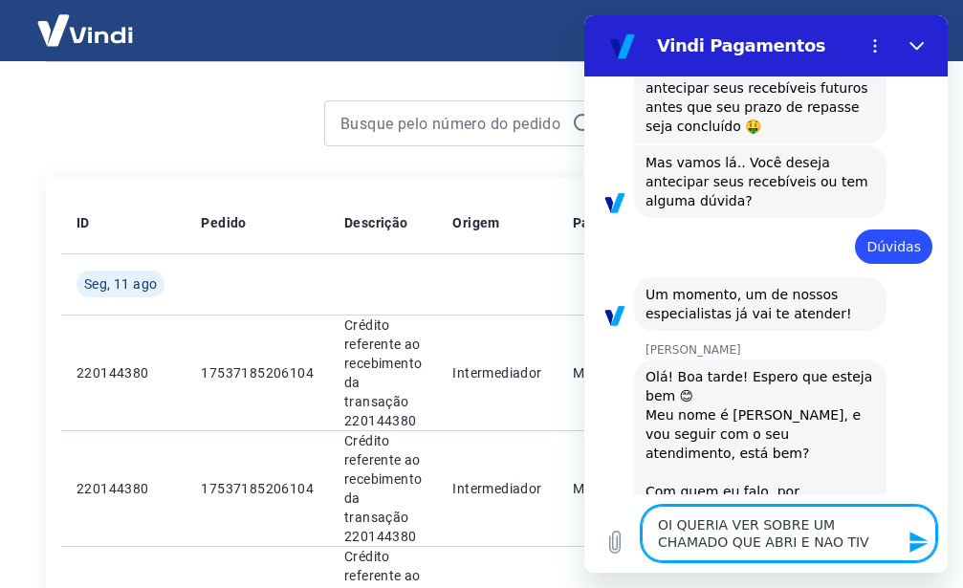
type textarea "x"
type textarea "OI QUERIA VER SOBRE UM CHAMADO QUE ABRI E NAO TIVE"
type textarea "x"
type textarea "OI QUERIA VER SOBRE UM CHAMADO QUE ABRI E NAO TIVE E"
type textarea "x"
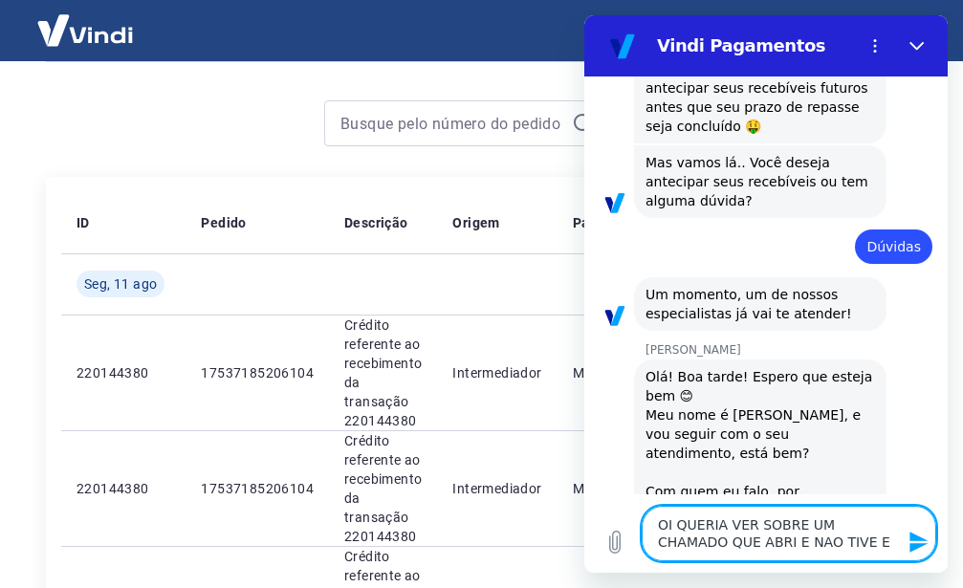
type textarea "OI QUERIA VER SOBRE UM CHAMADO QUE ABRI E NAO TIVE"
type textarea "x"
type textarea "OI QUERIA VER SOBRE UM CHAMADO QUE ABRI E NAO TIVE R"
type textarea "x"
type textarea "OI QUERIA VER SOBRE UM CHAMADO QUE ABRI E NAO TIVE RE"
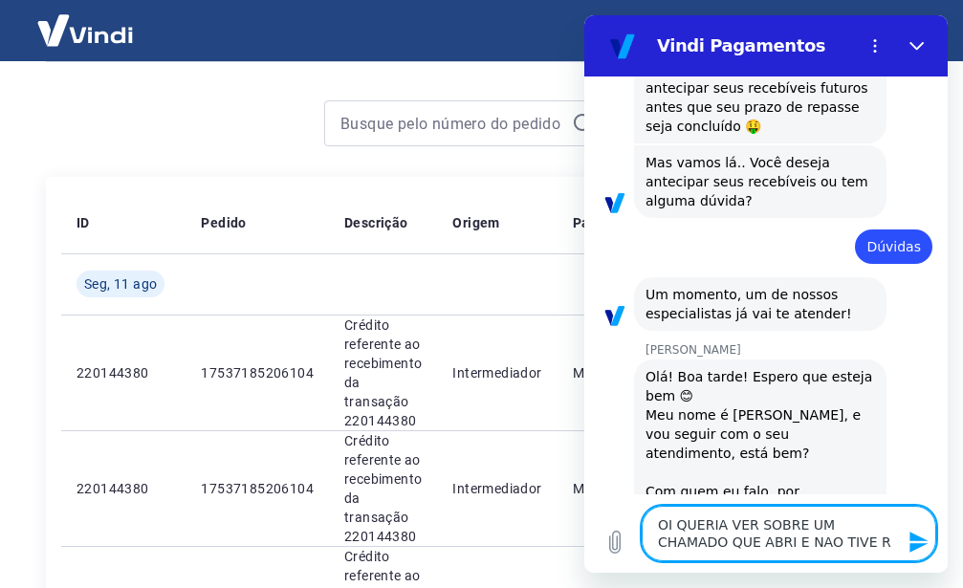
type textarea "x"
type textarea "OI QUERIA VER SOBRE UM CHAMADO QUE ABRI E NAO TIVE RET"
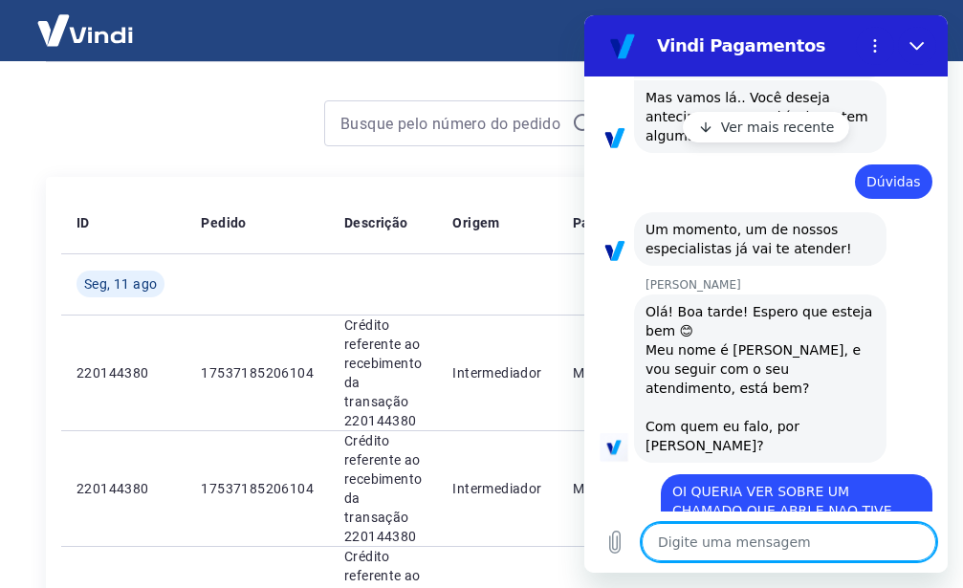
scroll to position [341, 0]
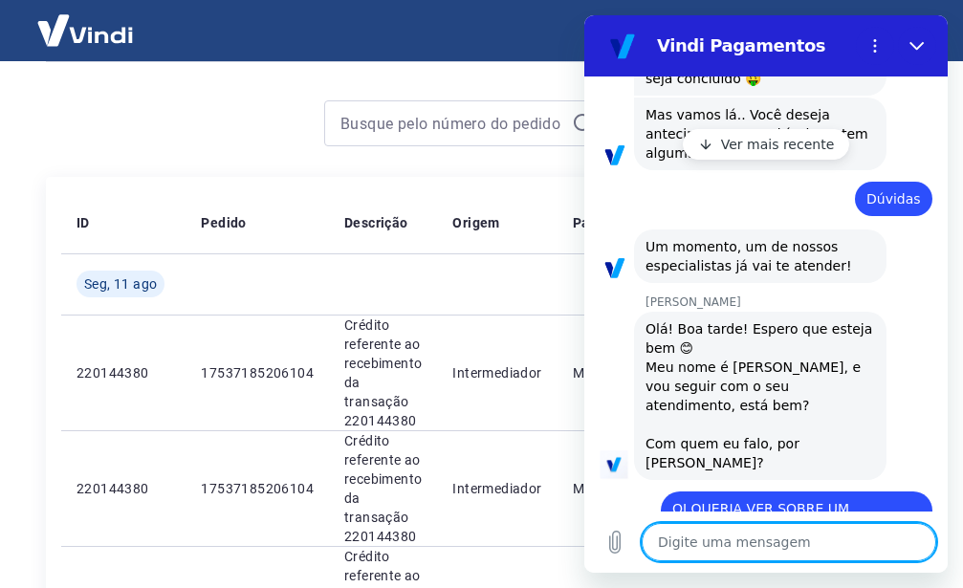
paste textarea "#1675318"
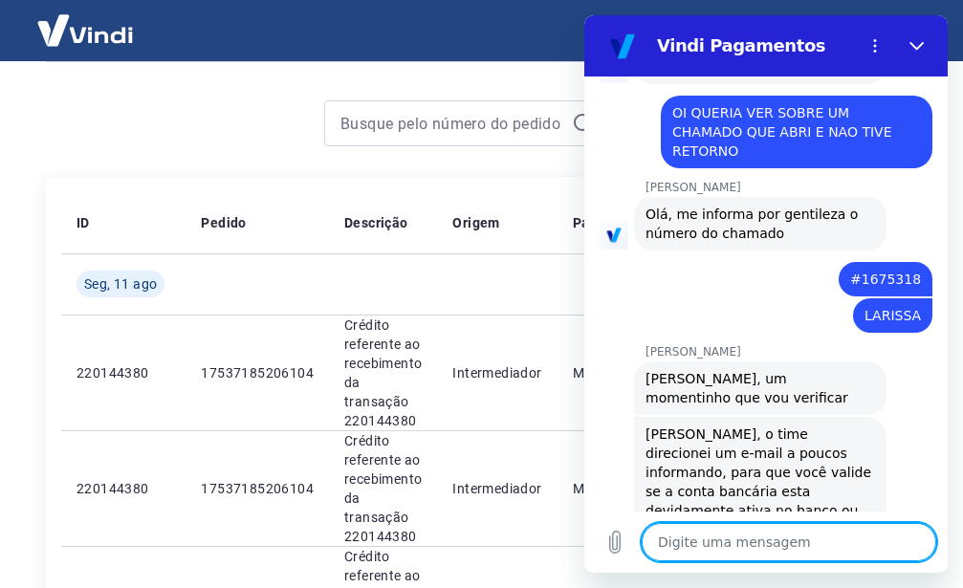
click at [712, 545] on textarea at bounding box center [789, 542] width 295 height 38
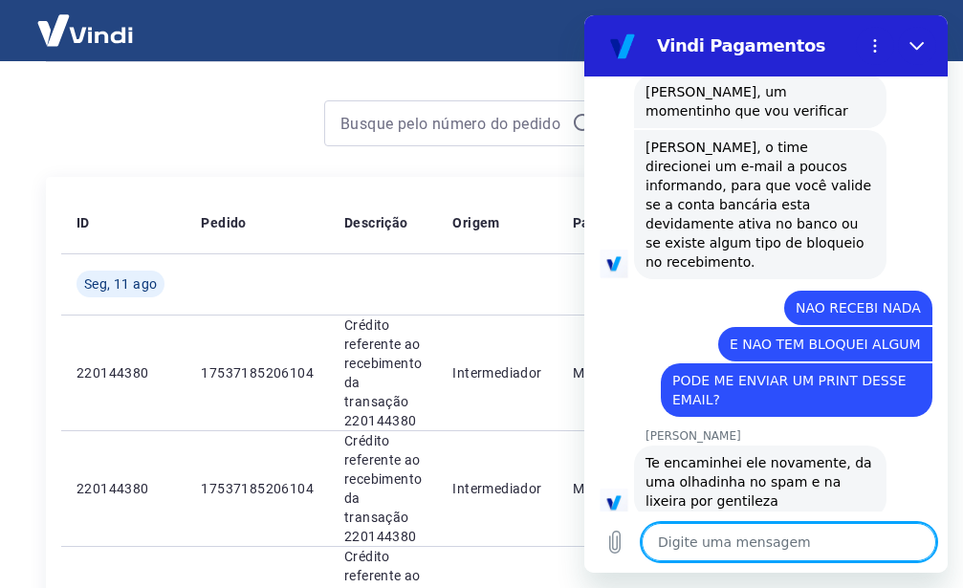
scroll to position [1123, 0]
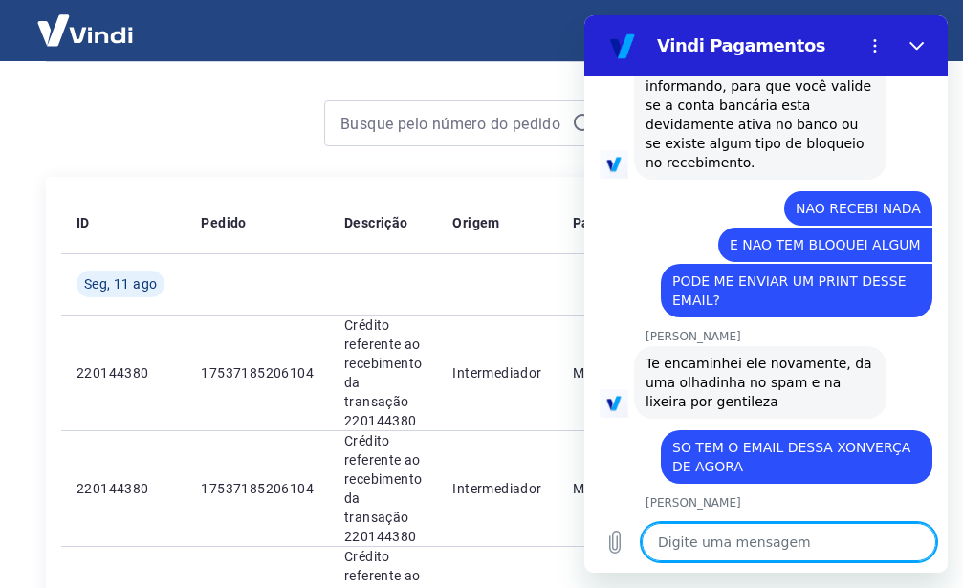
click at [684, 547] on textarea at bounding box center [789, 542] width 295 height 38
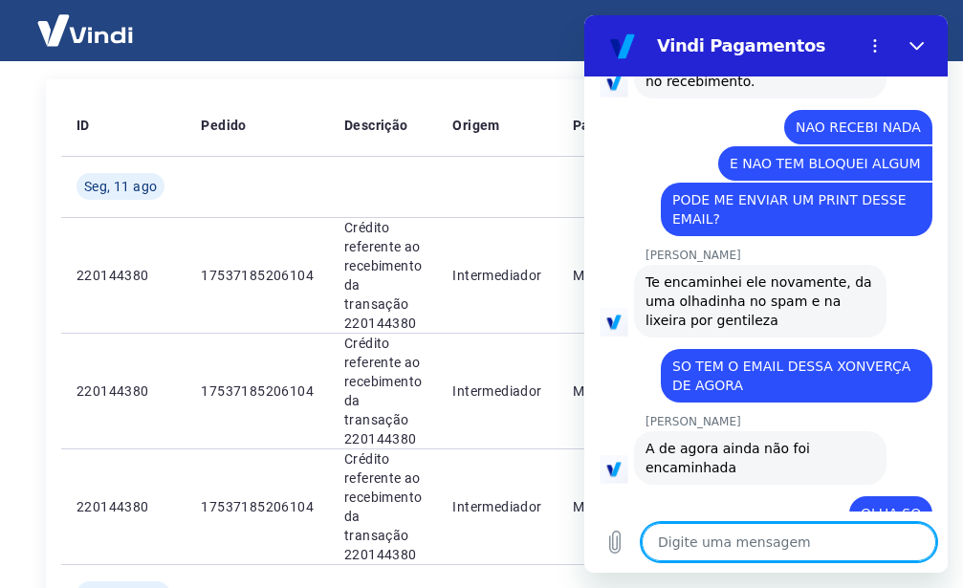
scroll to position [1205, 0]
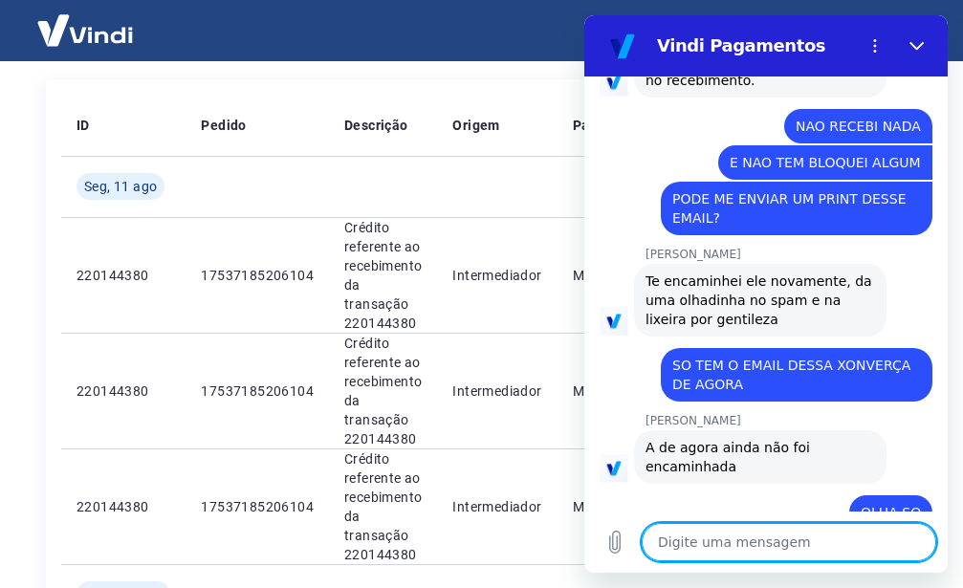
paste textarea "Bom dia Preciso desse pagamento ainda hoje Banco Bradesco Ag 2646 C/c 032286-5 …"
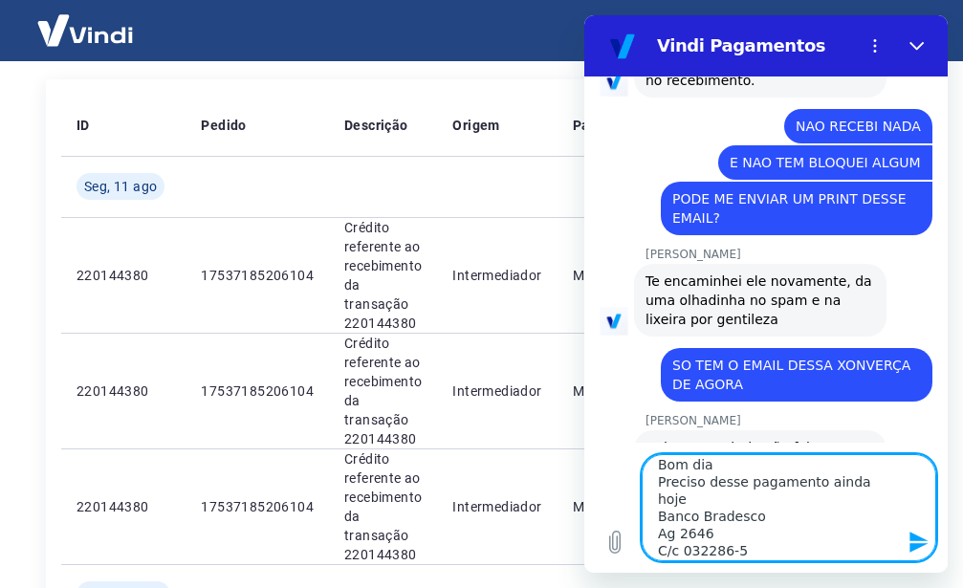
click at [642, 455] on textarea "Bom dia Preciso desse pagamento ainda hoje Banco Bradesco Ag 2646 C/c 032286-5 …" at bounding box center [789, 507] width 295 height 107
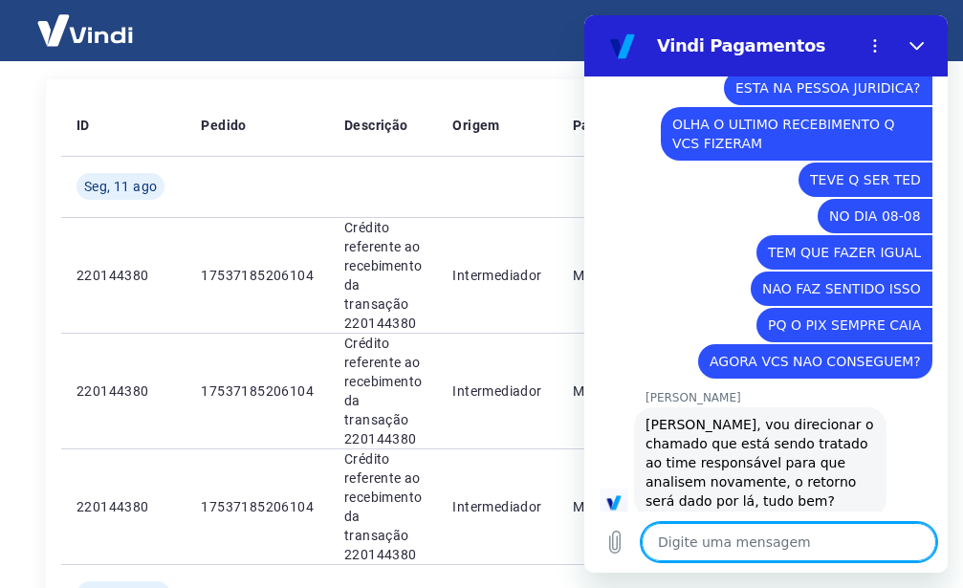
scroll to position [2042, 0]
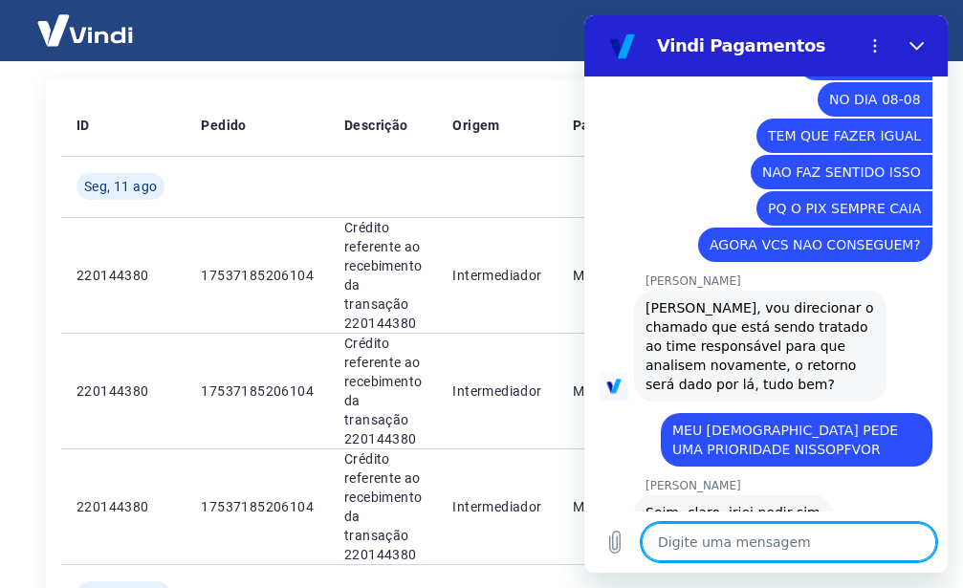
click at [750, 557] on textarea at bounding box center [789, 542] width 295 height 38
